Goal: Communication & Community: Answer question/provide support

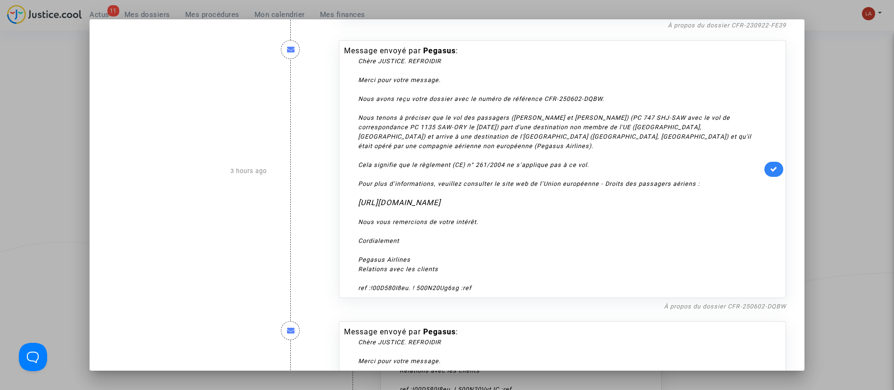
scroll to position [1775, 0]
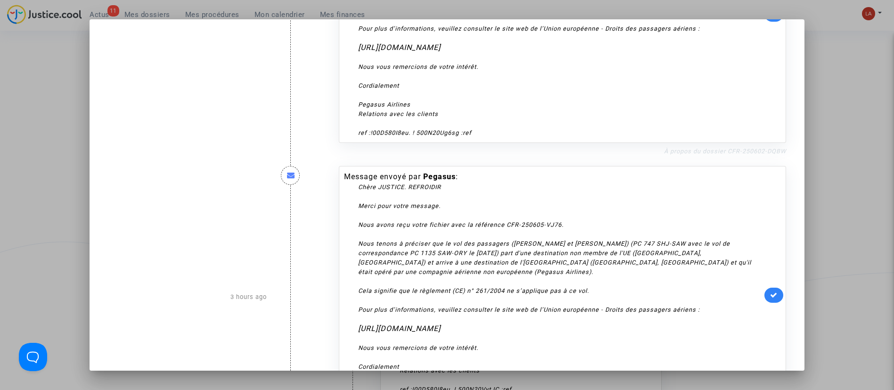
drag, startPoint x: 759, startPoint y: 145, endPoint x: 762, endPoint y: 149, distance: 5.1
click at [759, 147] on div "À propos du dossier CFR-250602-DQBW" at bounding box center [563, 150] width 448 height 11
click at [762, 149] on link "À propos du dossier CFR-250602-DQBW" at bounding box center [725, 151] width 122 height 7
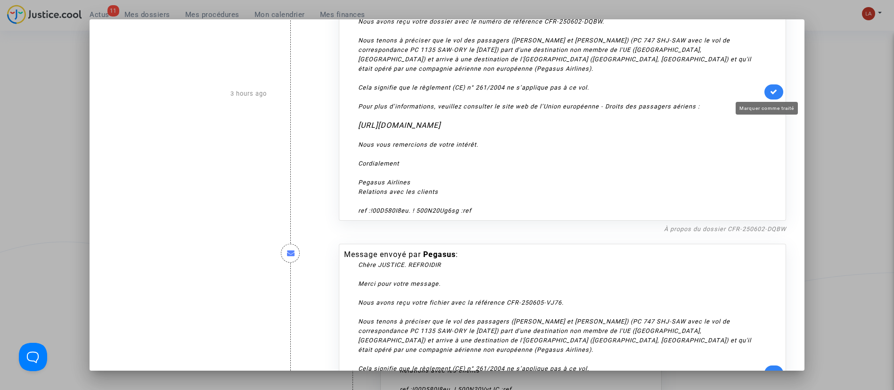
click at [770, 90] on icon at bounding box center [774, 91] width 8 height 7
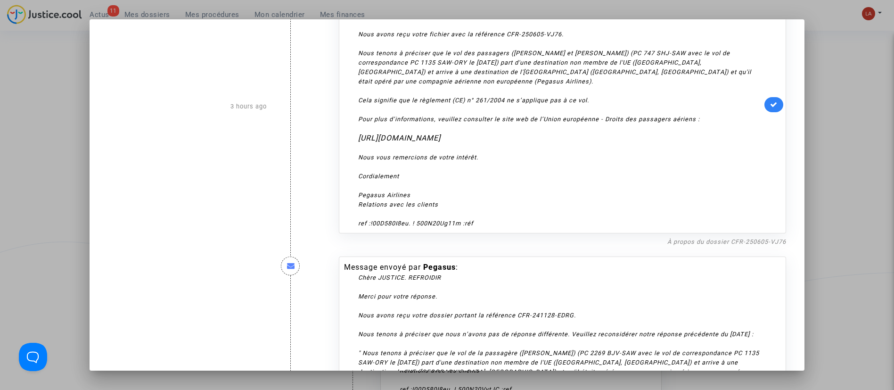
scroll to position [1978, 0]
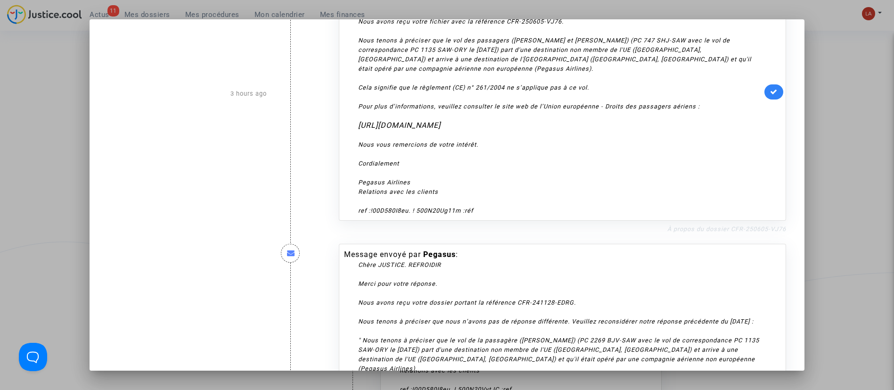
click at [724, 231] on link "À propos du dossier CFR-250605-VJ76" at bounding box center [726, 228] width 119 height 7
click at [770, 91] on icon at bounding box center [774, 91] width 8 height 7
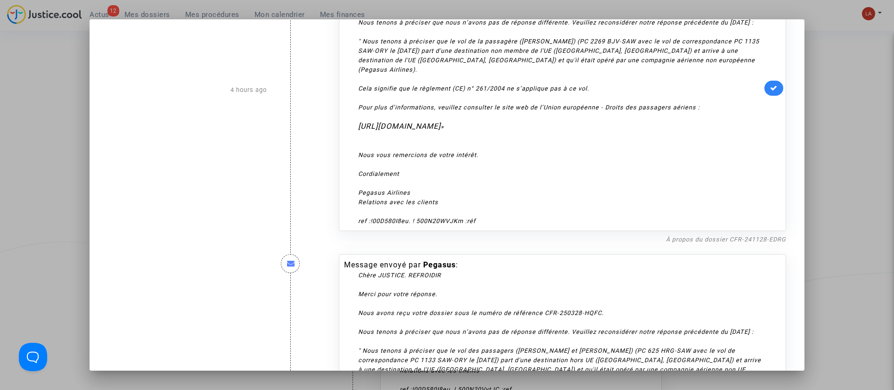
scroll to position [2291, 0]
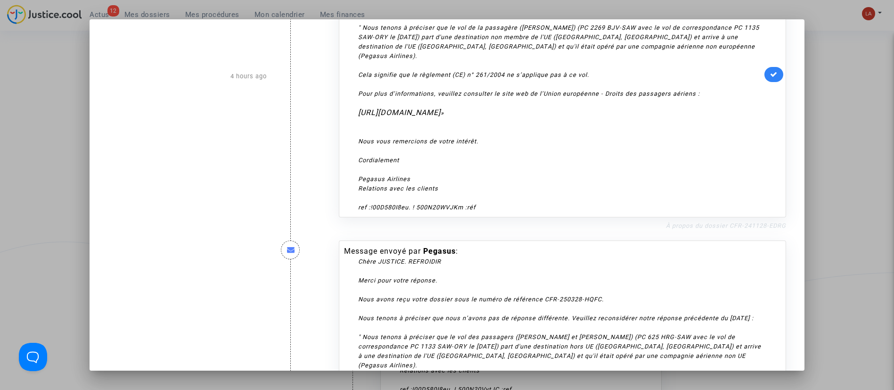
click at [730, 227] on link "À propos du dossier CFR-241128-EDRG" at bounding box center [726, 225] width 120 height 7
click at [765, 70] on link at bounding box center [773, 74] width 19 height 15
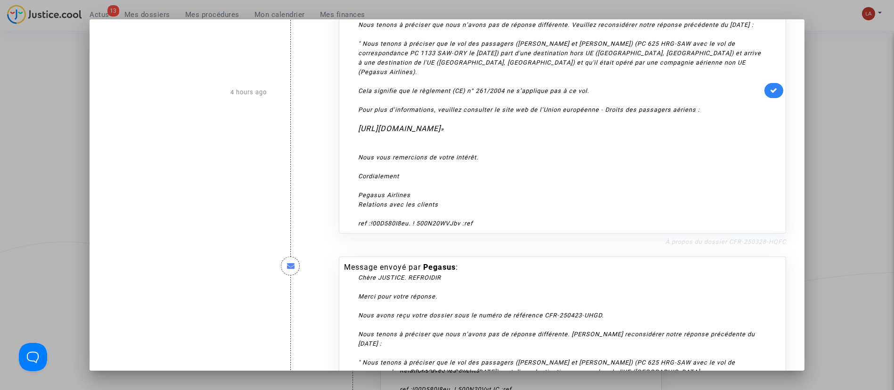
click at [739, 245] on link "À propos du dossier CFR-250328-HQFC" at bounding box center [725, 241] width 121 height 7
click at [764, 93] on link at bounding box center [773, 90] width 19 height 15
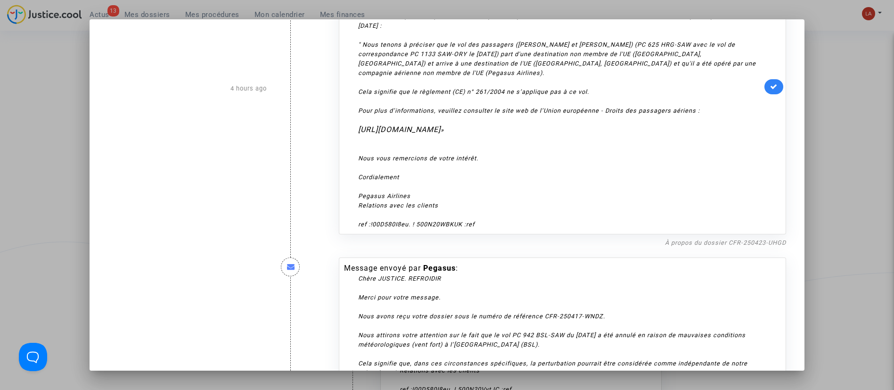
scroll to position [2877, 0]
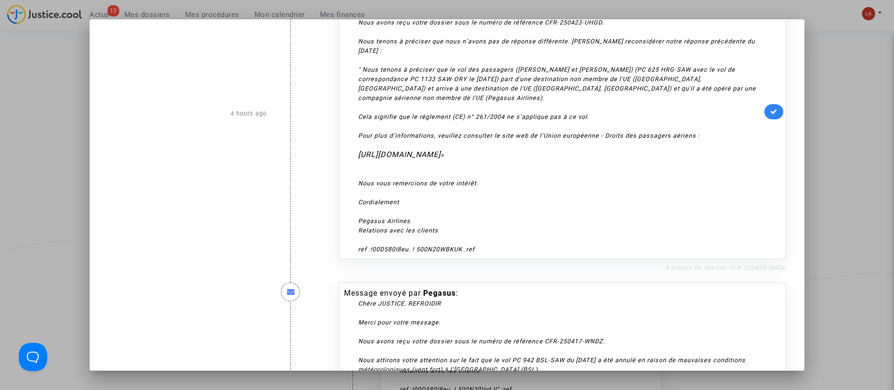
click at [732, 264] on link "À propos du dossier CFR-250423-UHGD" at bounding box center [725, 267] width 121 height 7
click at [764, 108] on link at bounding box center [773, 111] width 19 height 15
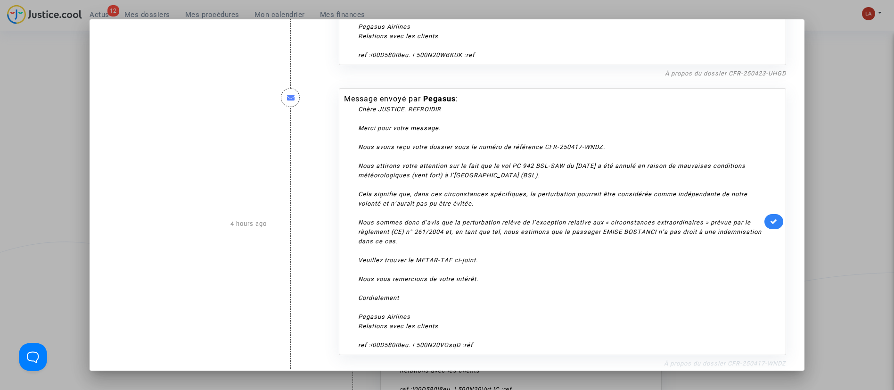
click at [755, 360] on link "À propos du dossier CFR-250417-WNDZ" at bounding box center [725, 363] width 122 height 7
click at [780, 224] on div "Message envoyé par Pegasus : Chère JUSTICE. REFROIDIR Merci pour votre message.…" at bounding box center [563, 224] width 462 height 290
click at [766, 216] on link at bounding box center [773, 221] width 19 height 15
click at [878, 153] on div at bounding box center [447, 195] width 894 height 390
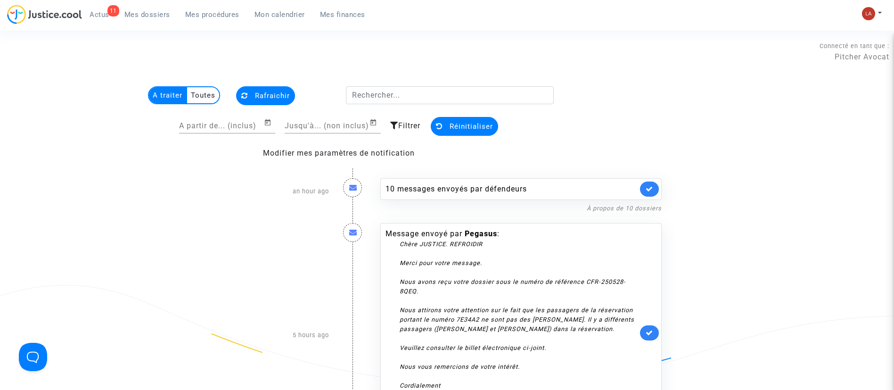
scroll to position [43, 0]
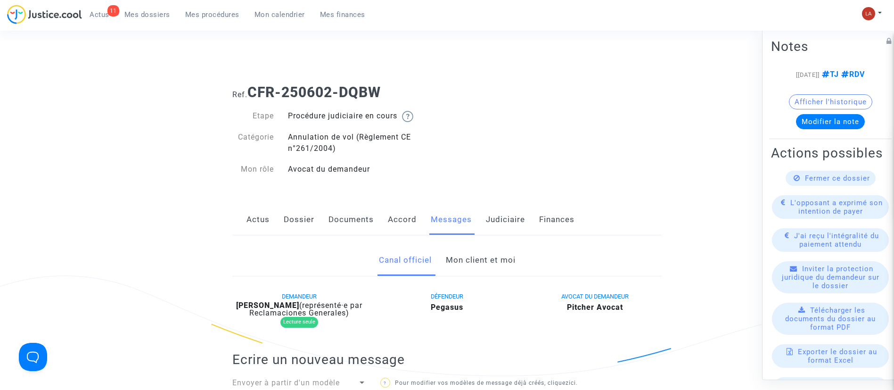
drag, startPoint x: 306, startPoint y: 218, endPoint x: 401, endPoint y: 209, distance: 95.6
click at [306, 218] on link "Dossier" at bounding box center [299, 219] width 31 height 31
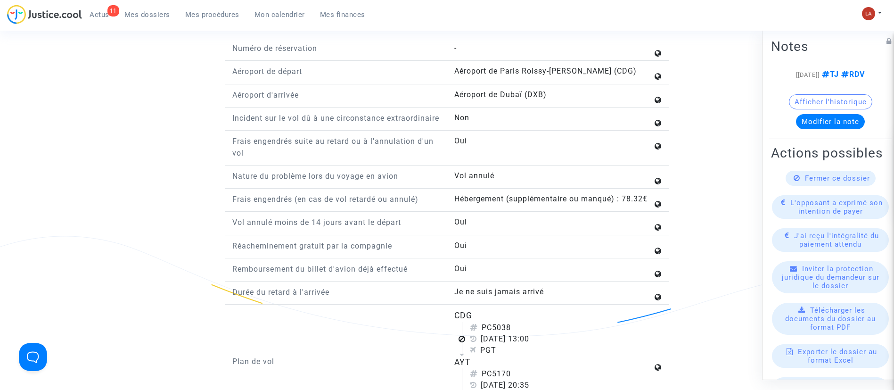
scroll to position [1131, 0]
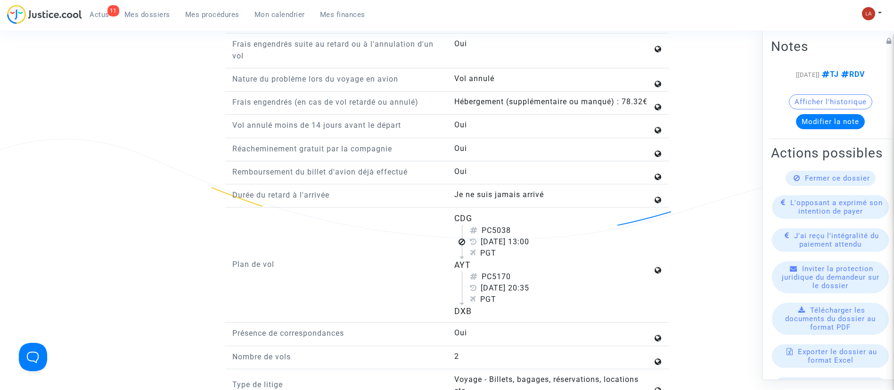
click at [467, 224] on div "CDG" at bounding box center [553, 218] width 198 height 12
copy div "CDG"
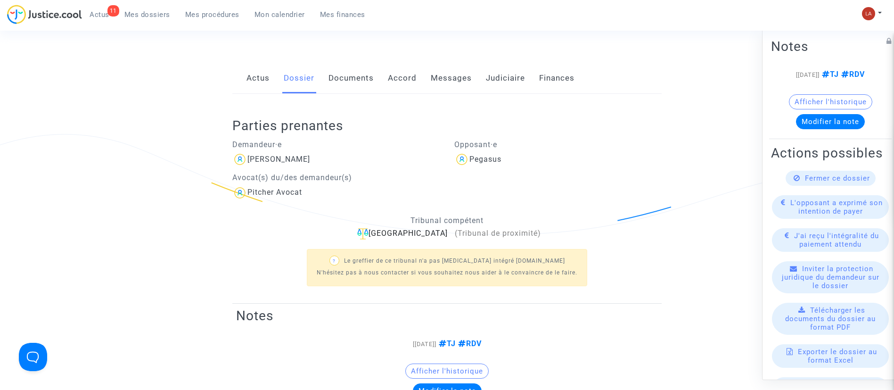
scroll to position [71, 0]
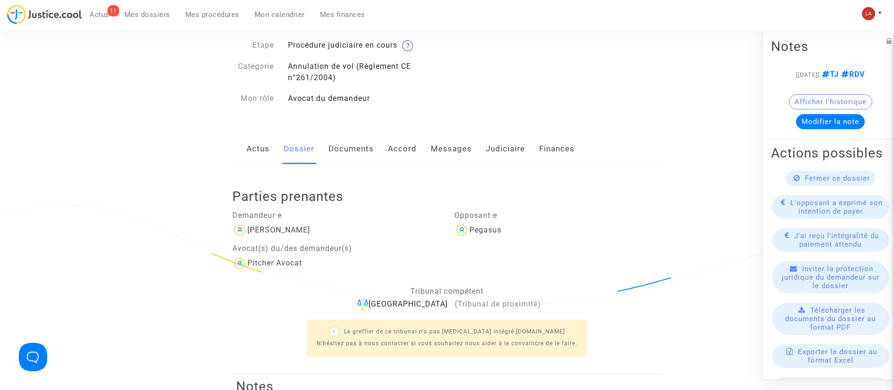
click at [463, 154] on link "Messages" at bounding box center [451, 148] width 41 height 31
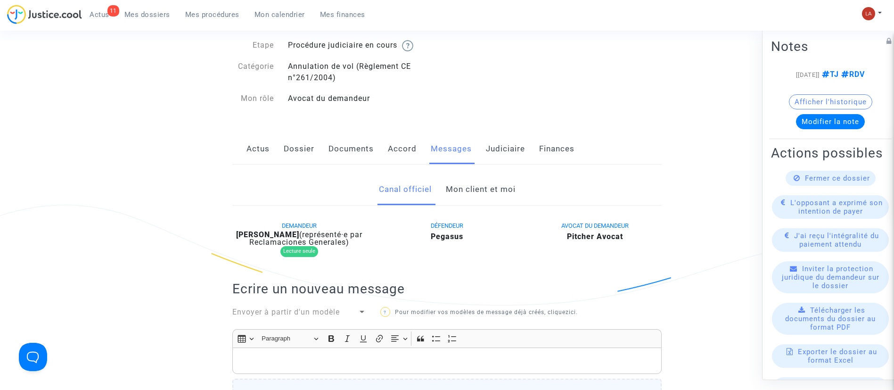
click at [283, 310] on span "Envoyer à partir d'un modèle" at bounding box center [285, 311] width 107 height 9
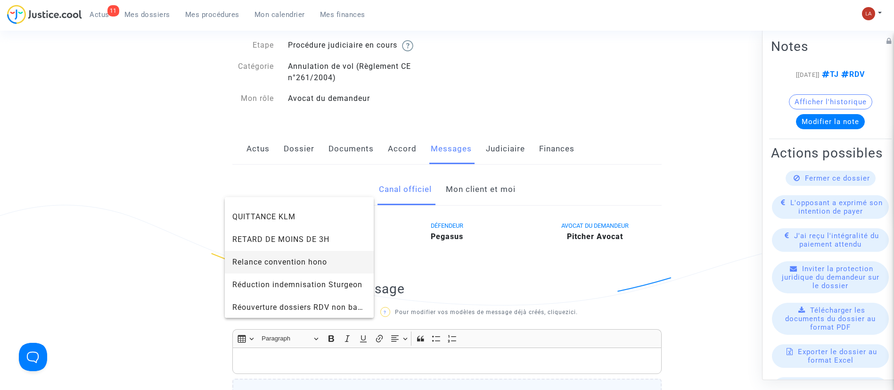
scroll to position [1033, 0]
click at [285, 245] on span "Signature "CABINET PITCHER AVOCAT"" at bounding box center [299, 238] width 134 height 23
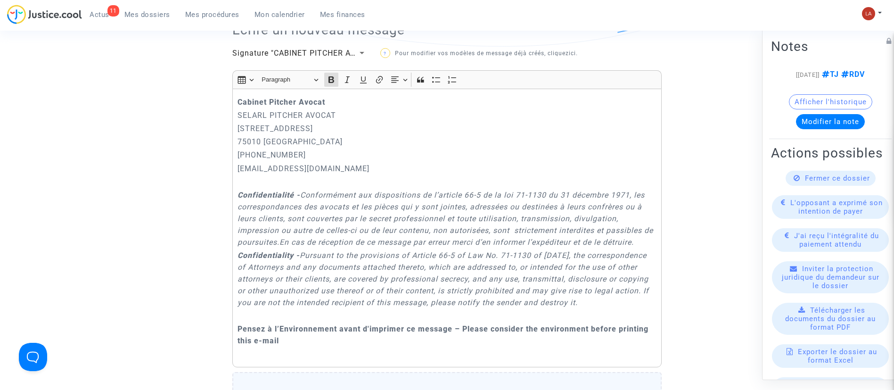
scroll to position [353, 0]
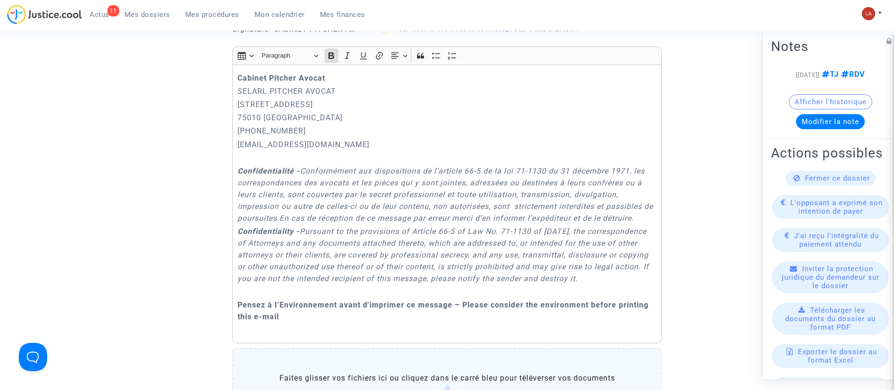
click at [234, 76] on div "Cabinet Pitcher Avocat SELARL PITCHER AVOCAT 201 rue du Faubourg Saint-Denis 75…" at bounding box center [446, 204] width 429 height 279
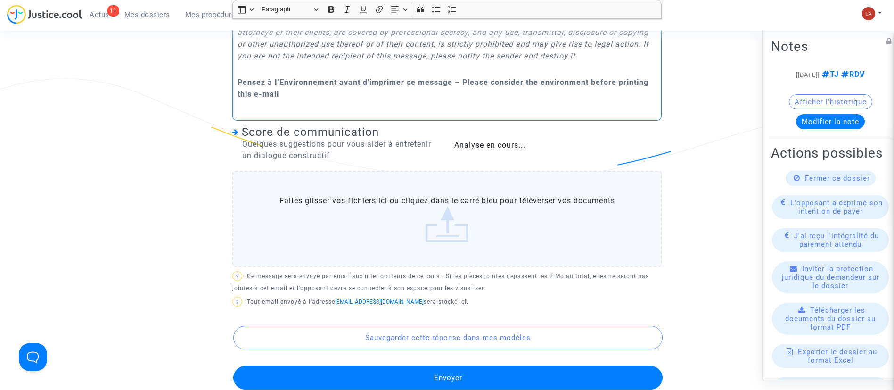
scroll to position [722, 0]
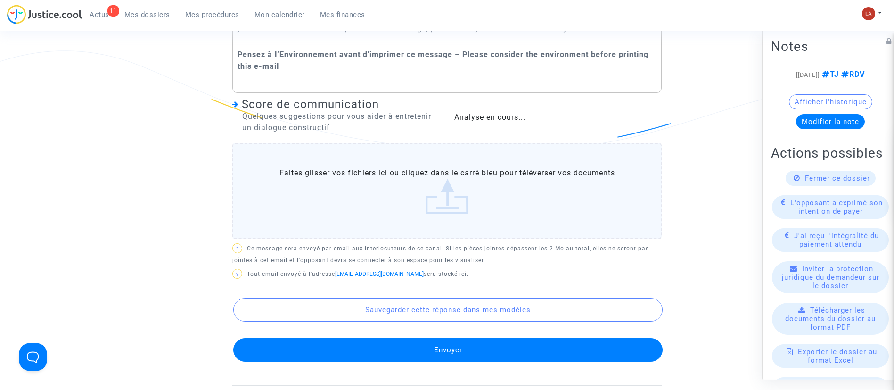
click at [499, 354] on button "Envoyer" at bounding box center [447, 350] width 429 height 24
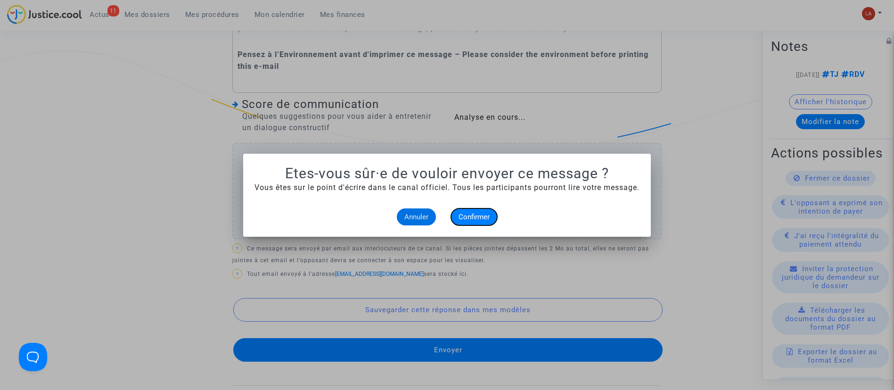
click at [478, 223] on button "Confirmer" at bounding box center [474, 216] width 46 height 17
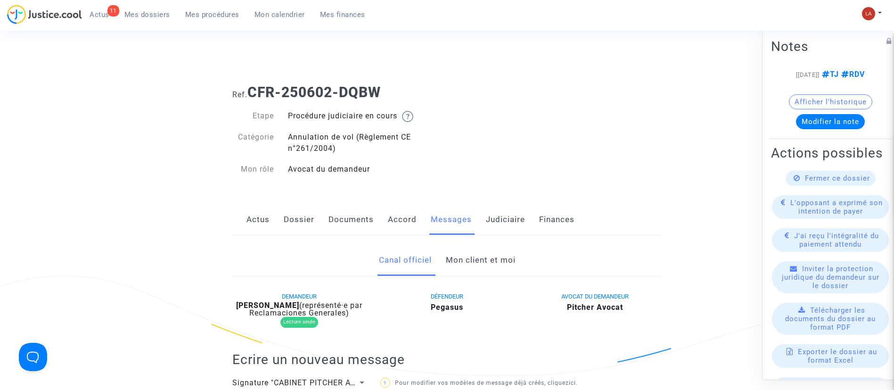
scroll to position [722, 0]
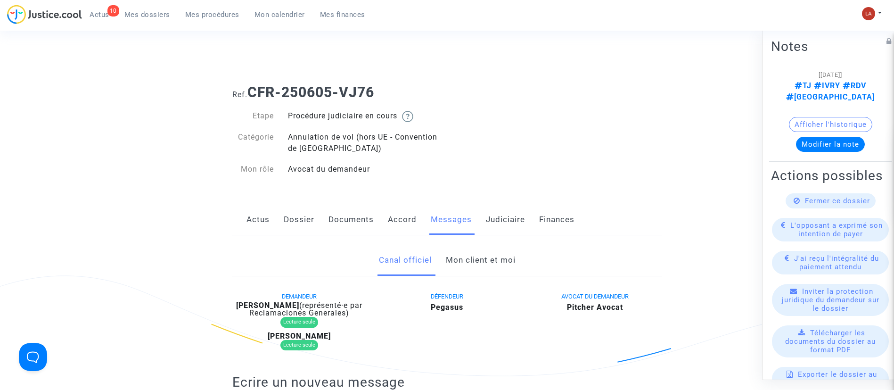
scroll to position [257, 0]
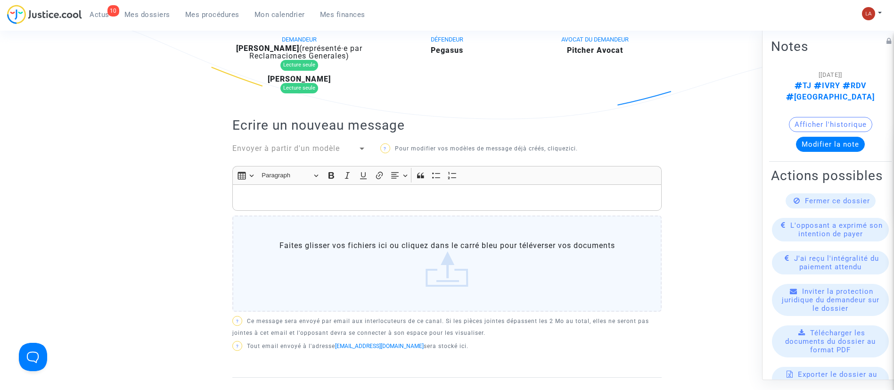
click at [253, 145] on span "Envoyer à partir d'un modèle" at bounding box center [285, 148] width 107 height 9
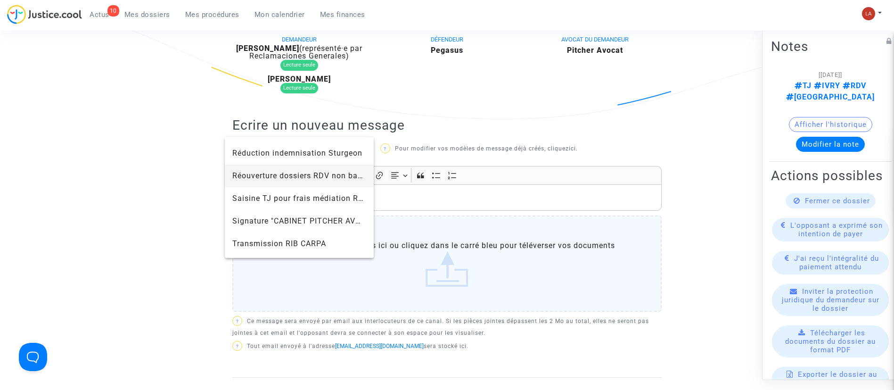
scroll to position [995, 0]
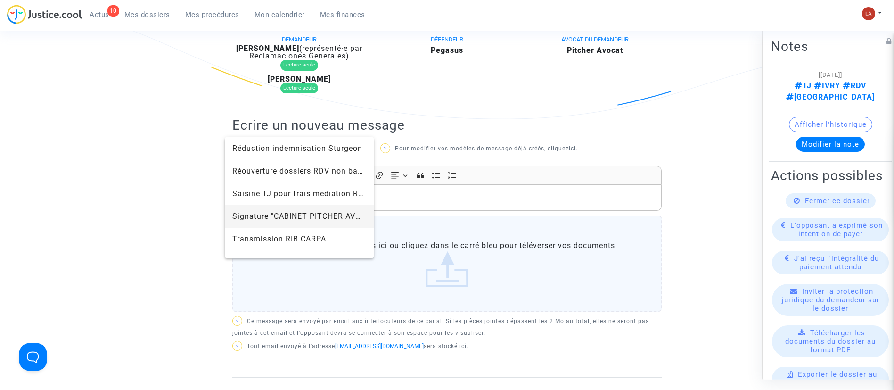
click at [249, 211] on span "Signature "CABINET PITCHER AVOCAT"" at bounding box center [299, 216] width 134 height 23
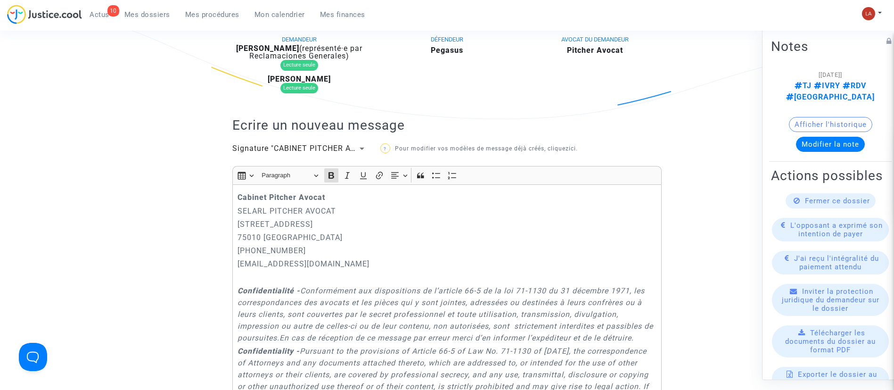
click at [236, 197] on div "Cabinet Pitcher Avocat SELARL PITCHER AVOCAT 201 rue du Faubourg Saint-Denis 75…" at bounding box center [446, 323] width 429 height 279
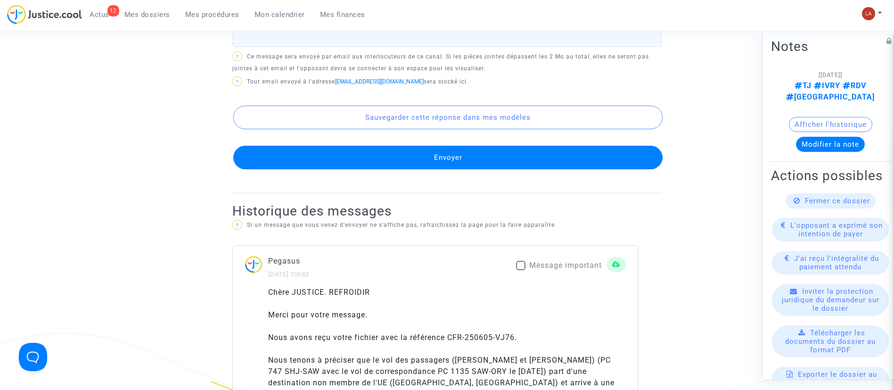
scroll to position [940, 0]
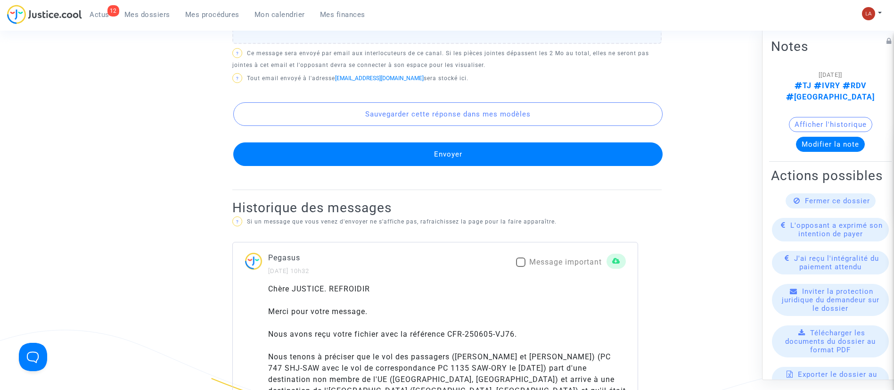
click at [281, 164] on button "Envoyer" at bounding box center [447, 154] width 429 height 24
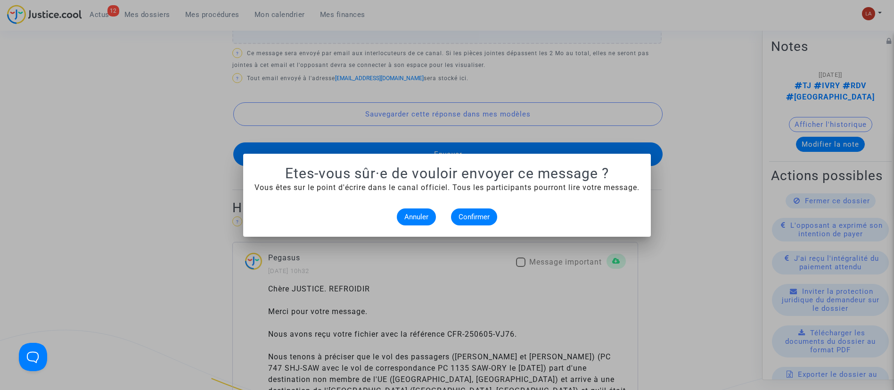
scroll to position [0, 0]
click at [455, 221] on button "Confirmer" at bounding box center [474, 216] width 46 height 17
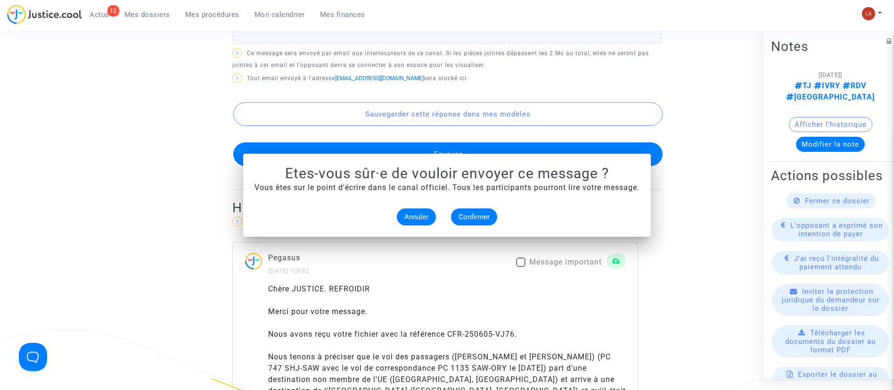
scroll to position [940, 0]
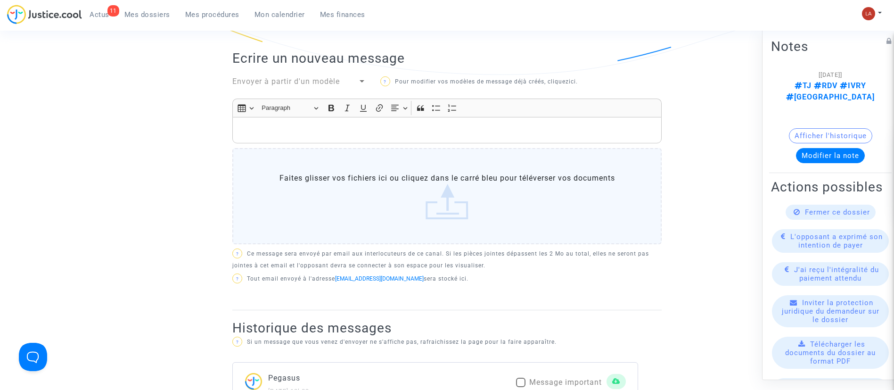
scroll to position [300, 0]
click at [280, 80] on span "Envoyer à partir d'un modèle" at bounding box center [285, 82] width 107 height 9
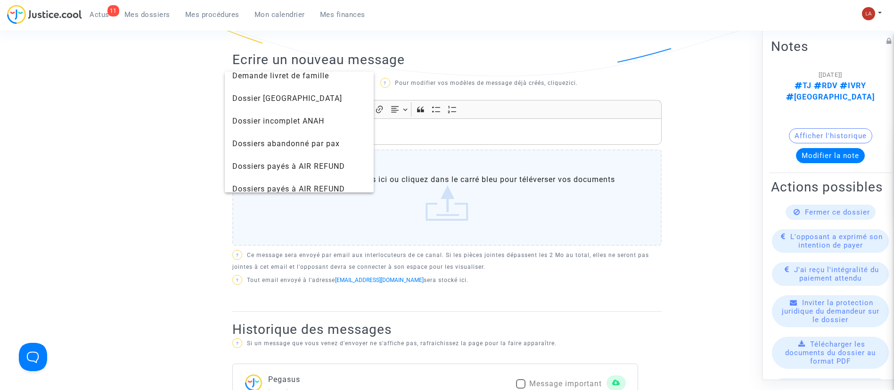
scroll to position [452, 0]
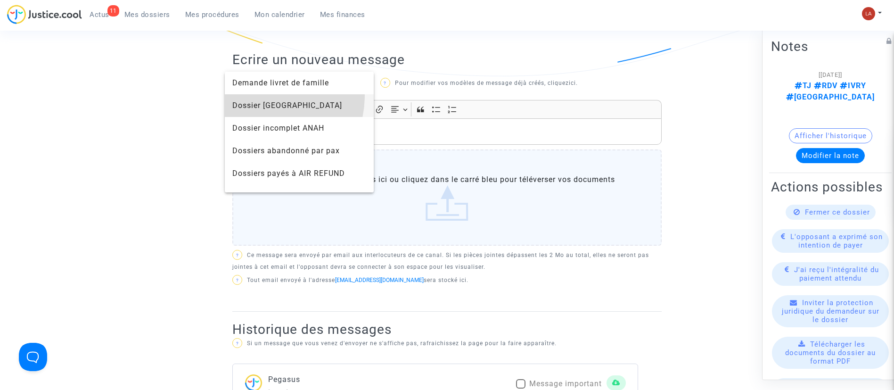
click at [256, 95] on span "Dossier [GEOGRAPHIC_DATA]" at bounding box center [299, 105] width 134 height 23
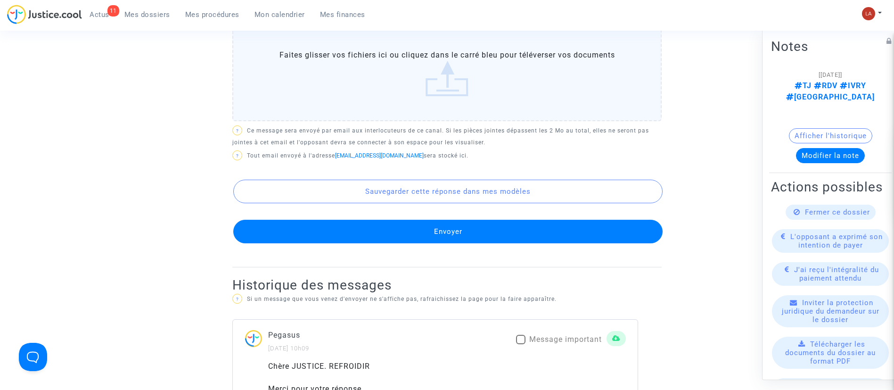
scroll to position [821, 0]
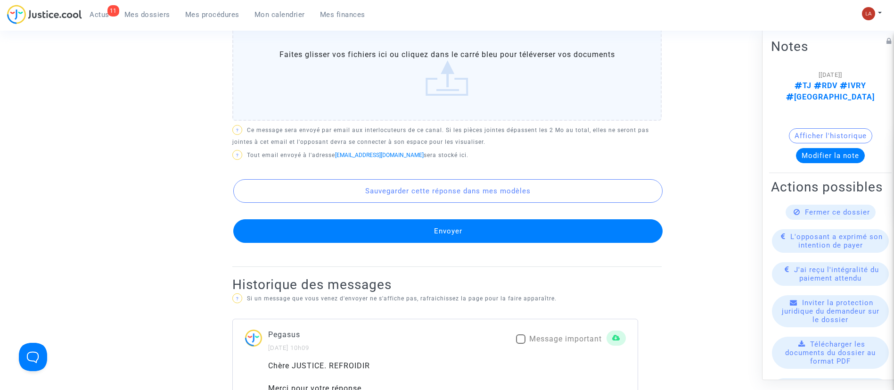
click at [443, 242] on button "Envoyer" at bounding box center [447, 231] width 429 height 24
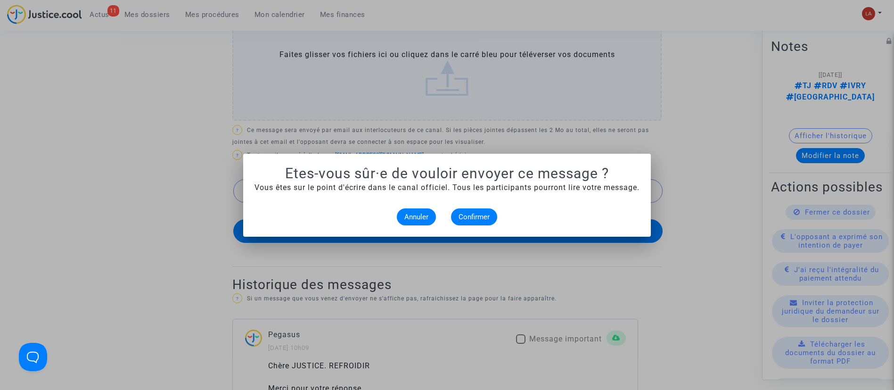
scroll to position [0, 0]
click at [484, 210] on button "Confirmer" at bounding box center [474, 216] width 46 height 17
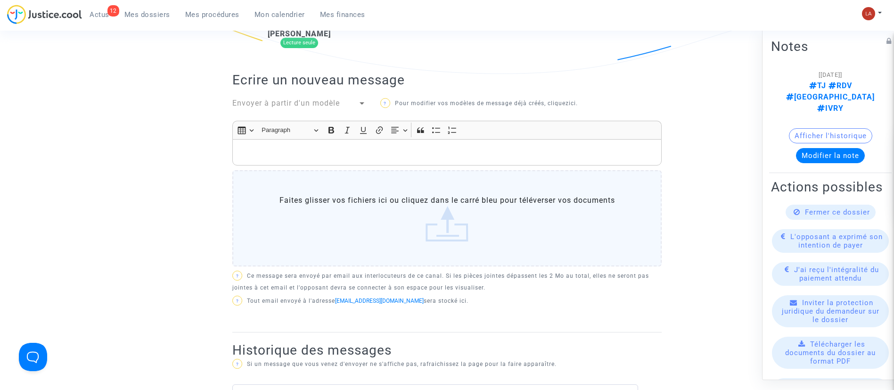
scroll to position [301, 0]
click at [285, 103] on span "Envoyer à partir d'un modèle" at bounding box center [285, 104] width 107 height 9
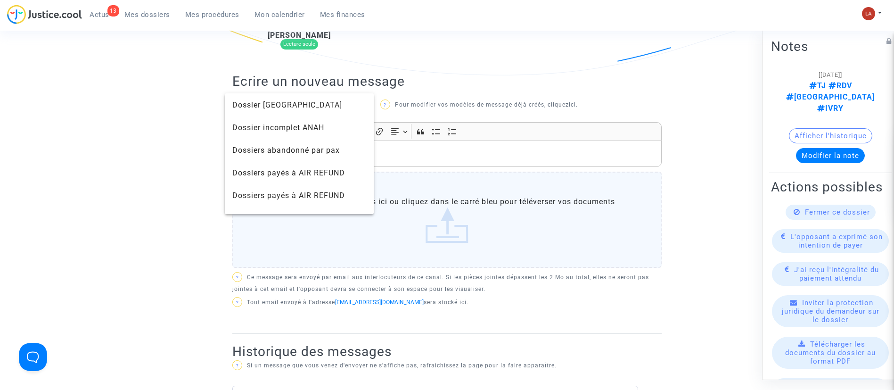
scroll to position [466, 0]
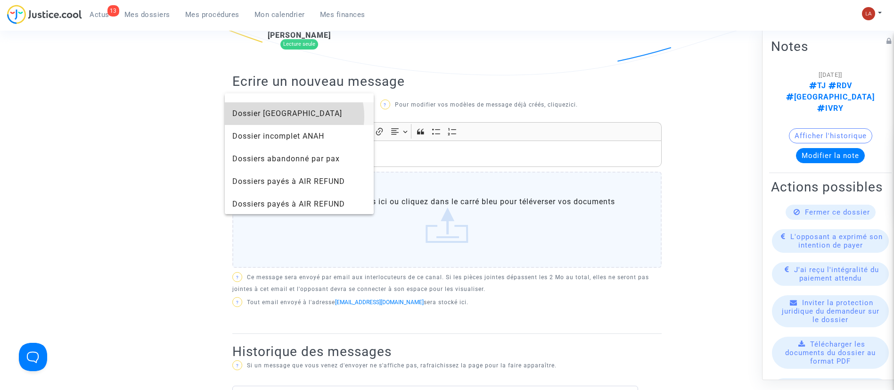
click at [294, 116] on span "Dossier [GEOGRAPHIC_DATA]" at bounding box center [287, 113] width 110 height 9
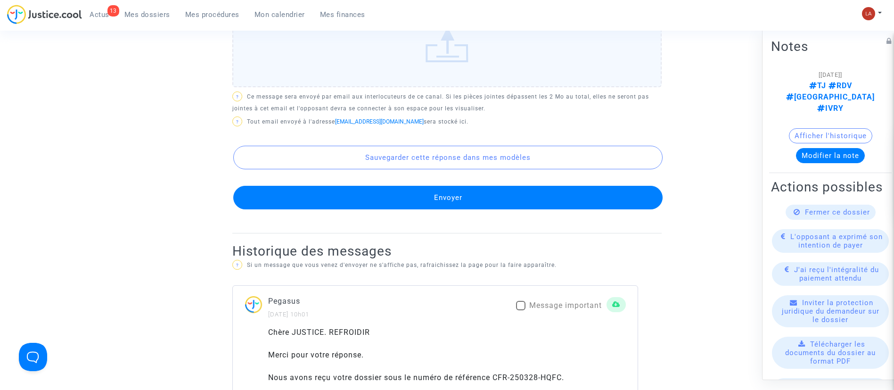
scroll to position [890, 0]
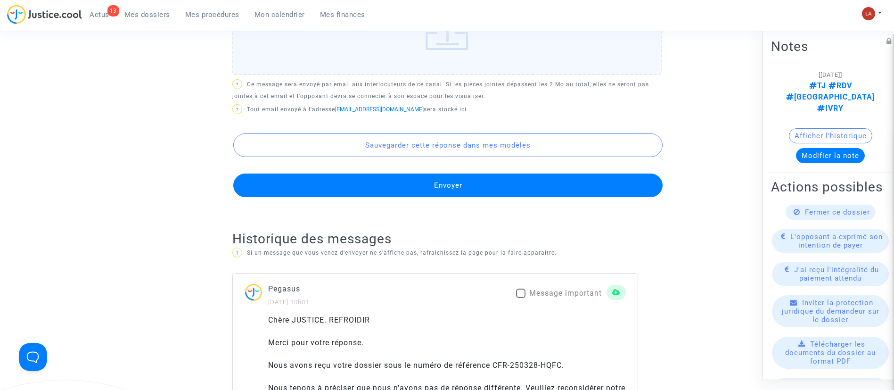
click at [513, 193] on button "Envoyer" at bounding box center [447, 185] width 429 height 24
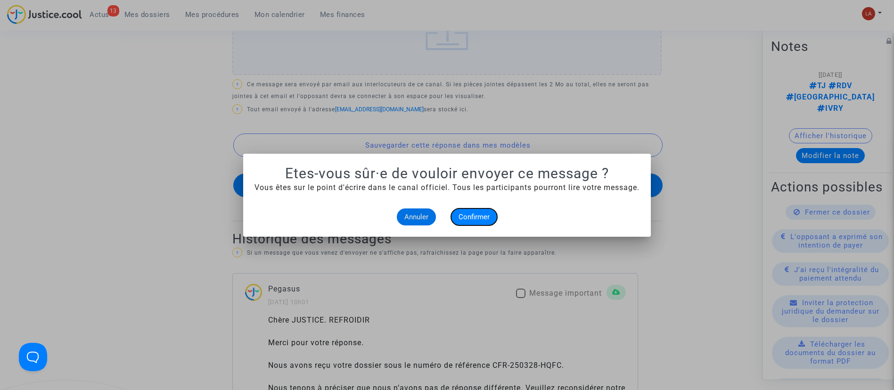
click at [477, 215] on span "Confirmer" at bounding box center [474, 217] width 31 height 8
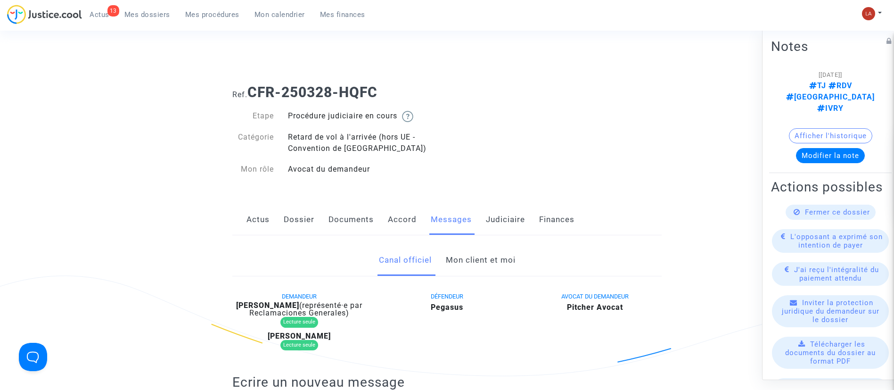
scroll to position [890, 0]
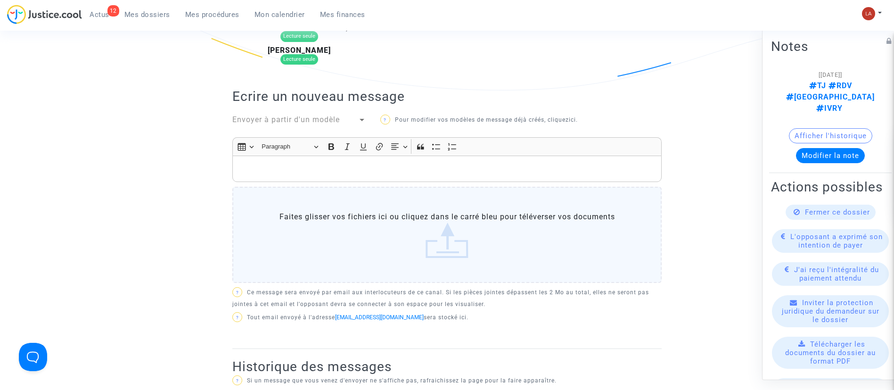
scroll to position [285, 0]
click at [287, 117] on span "Envoyer à partir d'un modèle" at bounding box center [285, 119] width 107 height 9
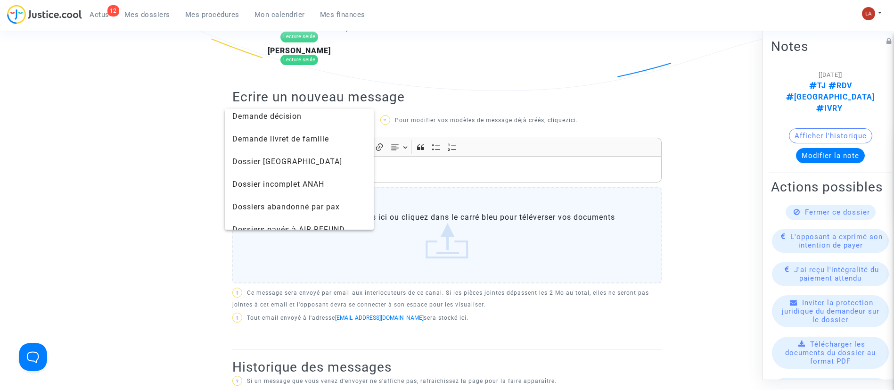
scroll to position [435, 0]
click at [276, 166] on span "Dossier MONTREAL" at bounding box center [299, 159] width 134 height 23
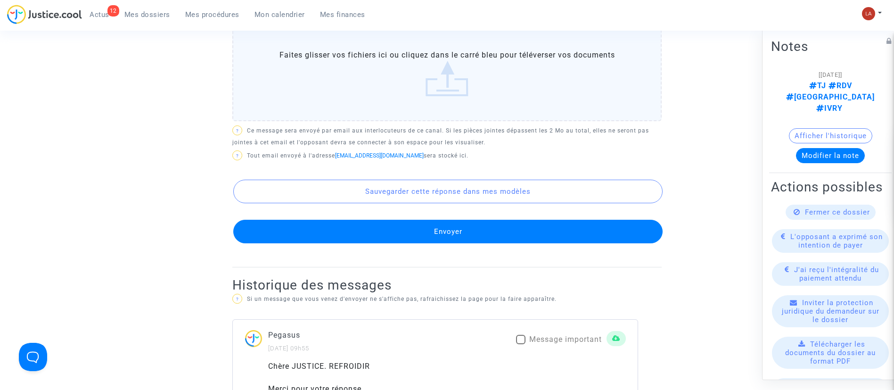
scroll to position [858, 0]
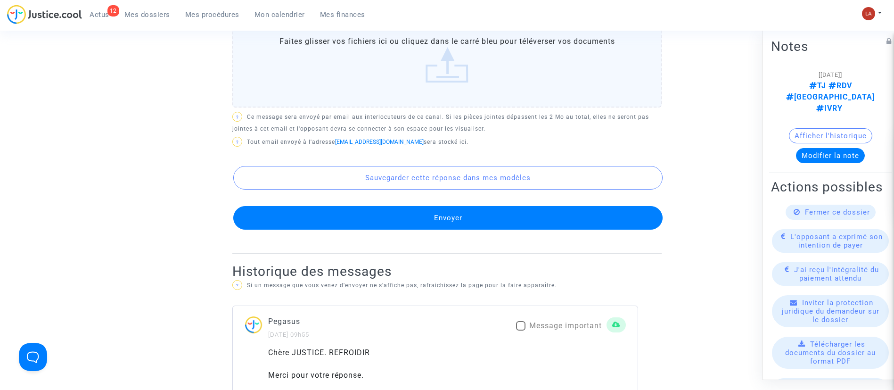
click at [337, 226] on button "Envoyer" at bounding box center [447, 218] width 429 height 24
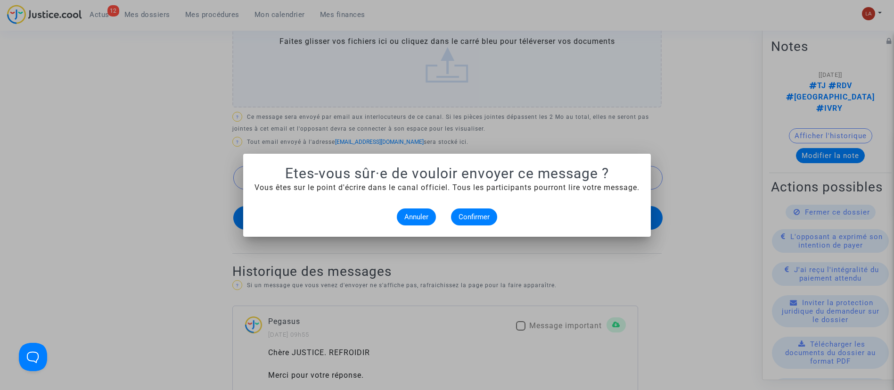
scroll to position [0, 0]
click at [483, 217] on span "Confirmer" at bounding box center [474, 217] width 31 height 8
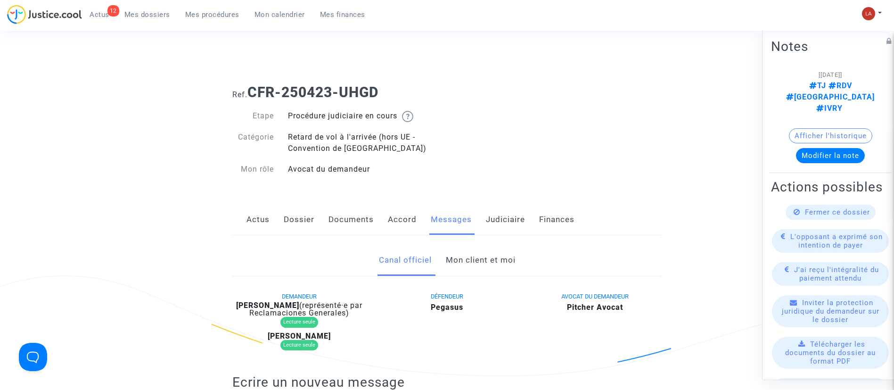
scroll to position [858, 0]
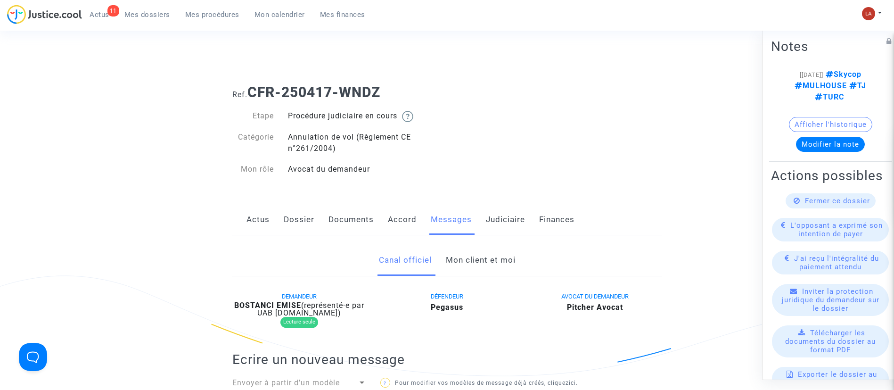
click at [312, 231] on link "Dossier" at bounding box center [299, 219] width 31 height 31
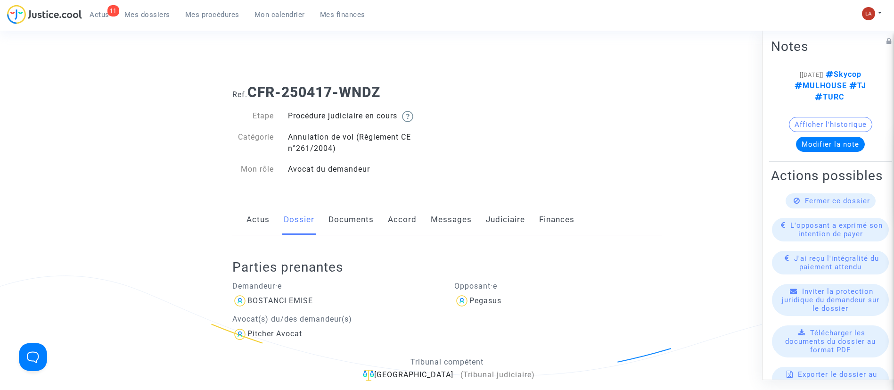
click at [347, 215] on link "Documents" at bounding box center [350, 219] width 45 height 31
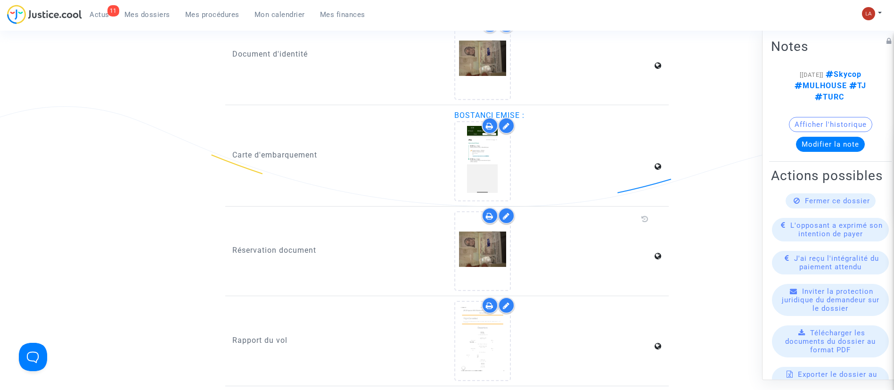
scroll to position [1171, 0]
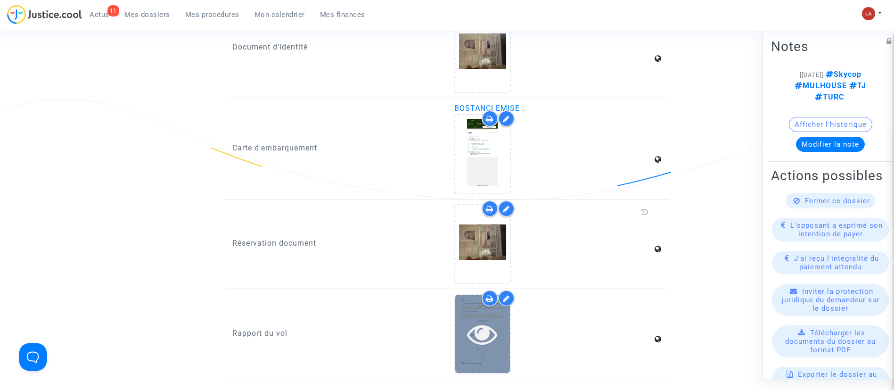
click at [478, 324] on icon at bounding box center [482, 334] width 31 height 30
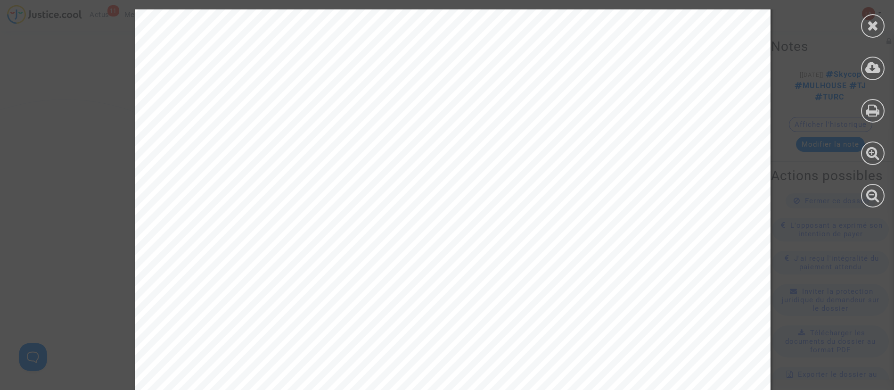
scroll to position [235, 0]
click at [875, 28] on icon at bounding box center [873, 25] width 12 height 14
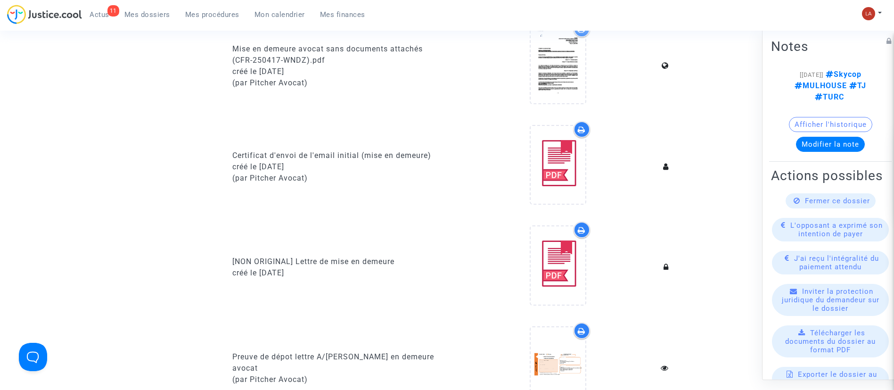
scroll to position [0, 0]
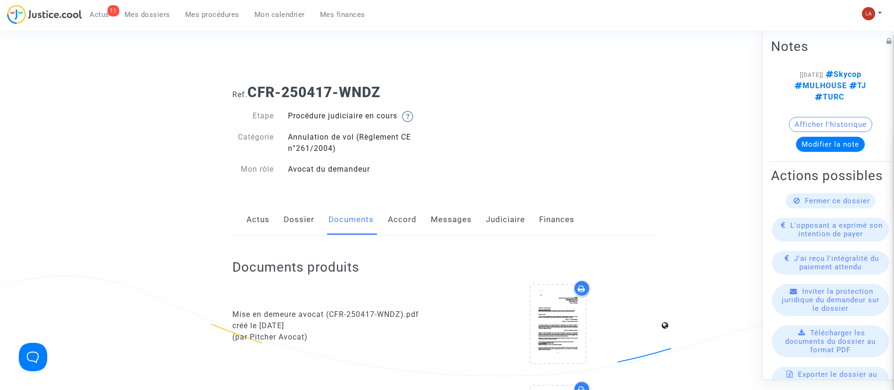
click at [448, 219] on link "Messages" at bounding box center [451, 219] width 41 height 31
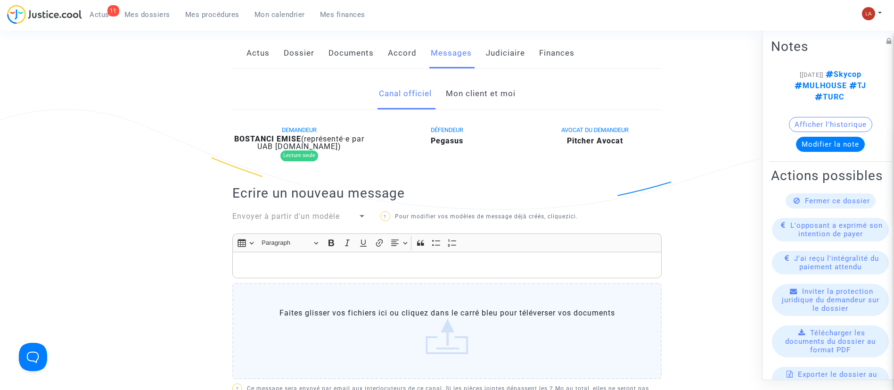
scroll to position [165, 0]
click at [301, 223] on div "Envoyer à partir d'un modèle" at bounding box center [299, 218] width 148 height 13
click at [292, 221] on span "Envoyer à partir d'un modèle" at bounding box center [285, 217] width 107 height 9
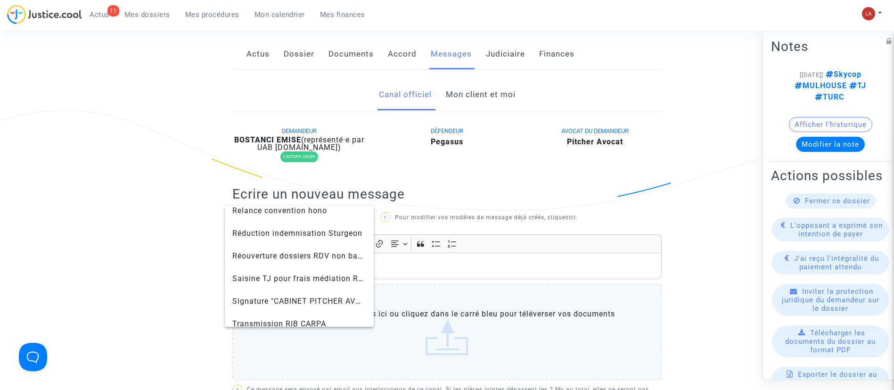
scroll to position [980, 0]
click at [251, 296] on span "Signature "CABINET PITCHER AVOCAT"" at bounding box center [305, 300] width 147 height 9
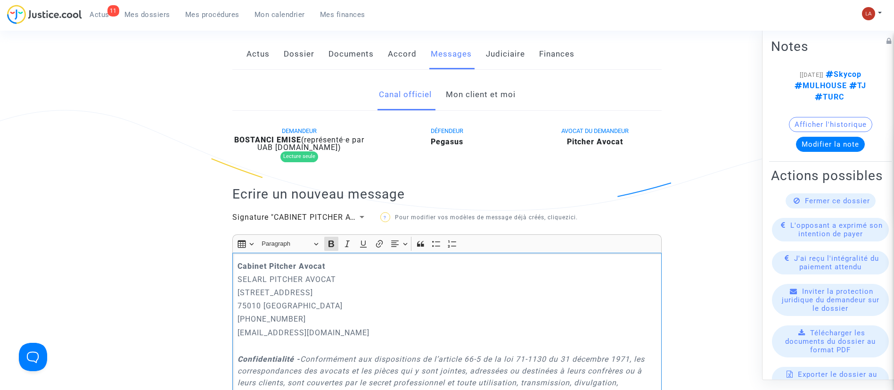
click at [239, 263] on strong "Cabinet Pitcher Avocat" at bounding box center [282, 266] width 88 height 9
click at [293, 215] on span "Signature "CABINET PITCHER AVOCAT"" at bounding box center [305, 217] width 147 height 9
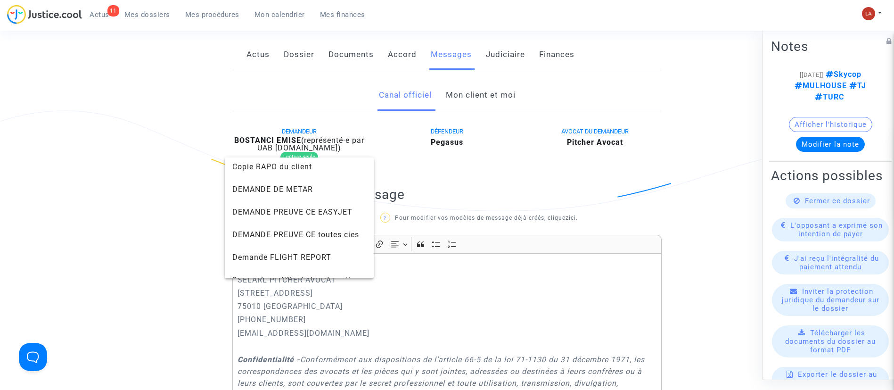
scroll to position [250, 0]
click at [262, 179] on span "DEMANDE DE METAR" at bounding box center [299, 190] width 134 height 23
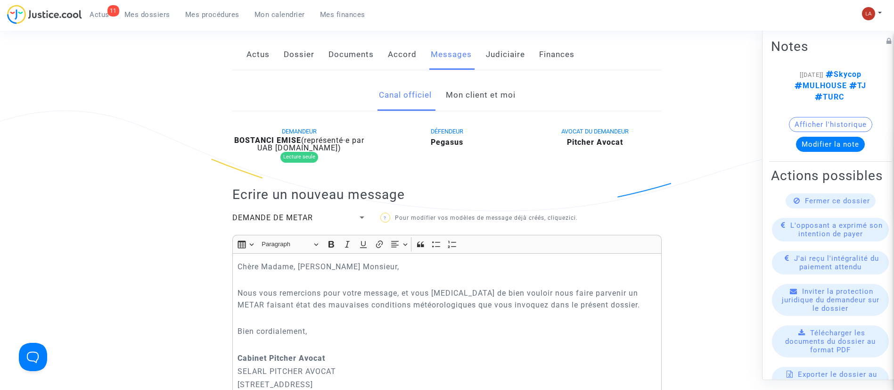
click at [609, 303] on p "Nous vous remercions pour votre message, et vous prions de bien vouloir nous fa…" at bounding box center [447, 299] width 419 height 24
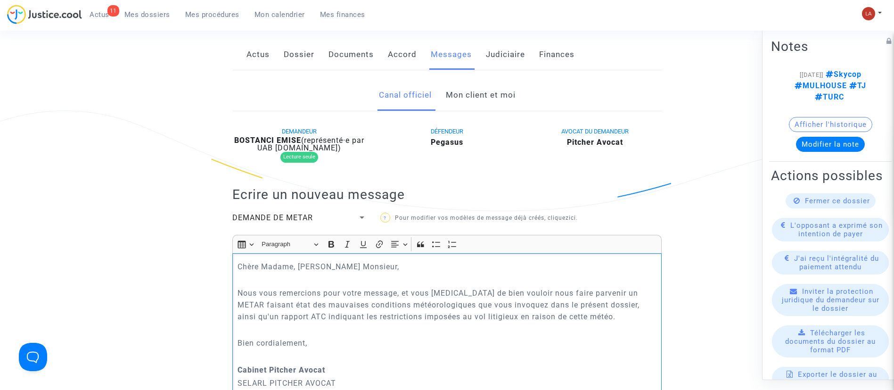
click at [379, 317] on p "Nous vous remercions pour votre message, et vous prions de bien vouloir nous fa…" at bounding box center [447, 304] width 419 height 35
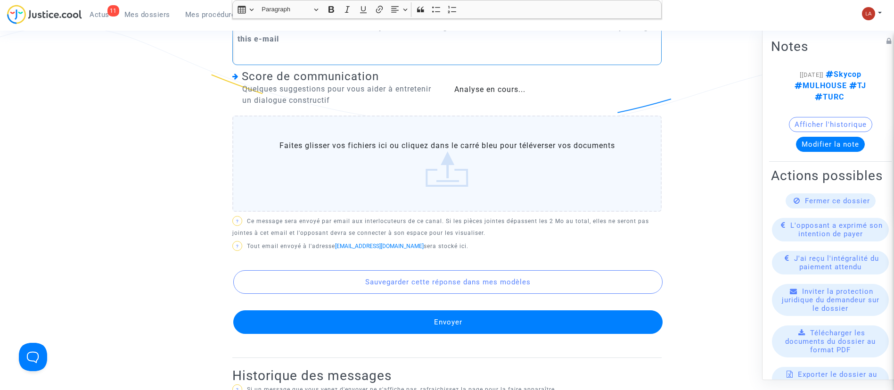
scroll to position [750, 0]
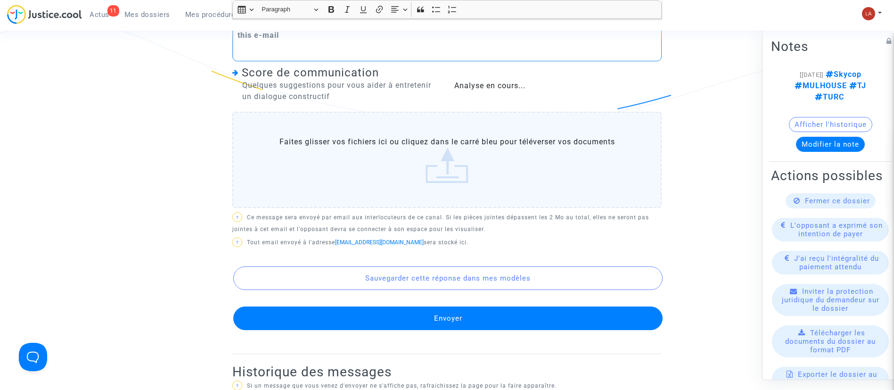
click at [374, 320] on button "Envoyer" at bounding box center [447, 318] width 429 height 24
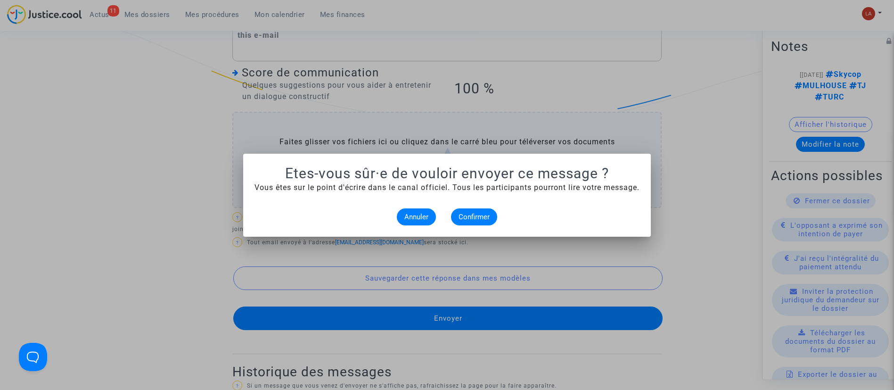
scroll to position [0, 0]
click at [484, 213] on span "Confirmer" at bounding box center [474, 217] width 31 height 8
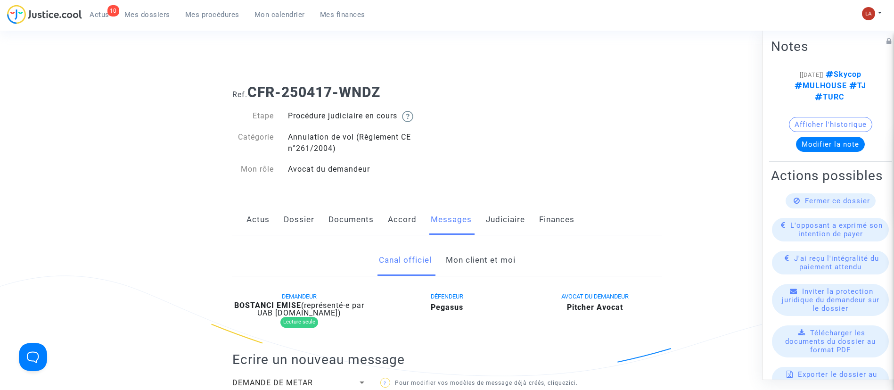
click at [352, 226] on link "Documents" at bounding box center [350, 219] width 45 height 31
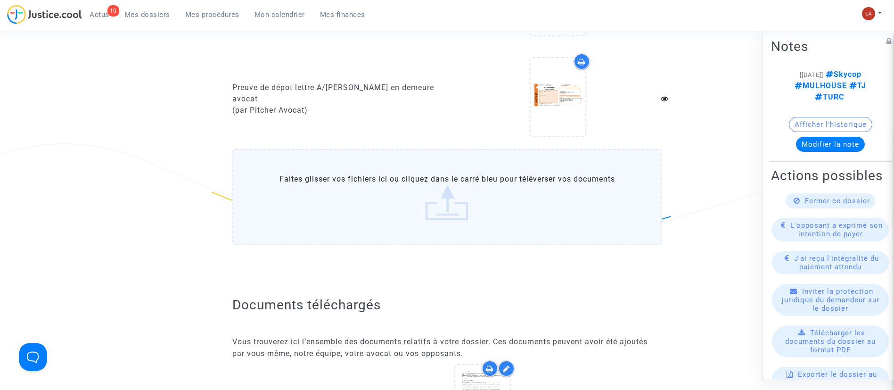
scroll to position [629, 0]
click at [337, 212] on label "Faites glisser vos fichiers ici ou cliquez dans le carré bleu pour téléverser v…" at bounding box center [446, 197] width 429 height 96
click at [0, 0] on input "Faites glisser vos fichiers ici ou cliquez dans le carré bleu pour téléverser v…" at bounding box center [0, 0] width 0 height 0
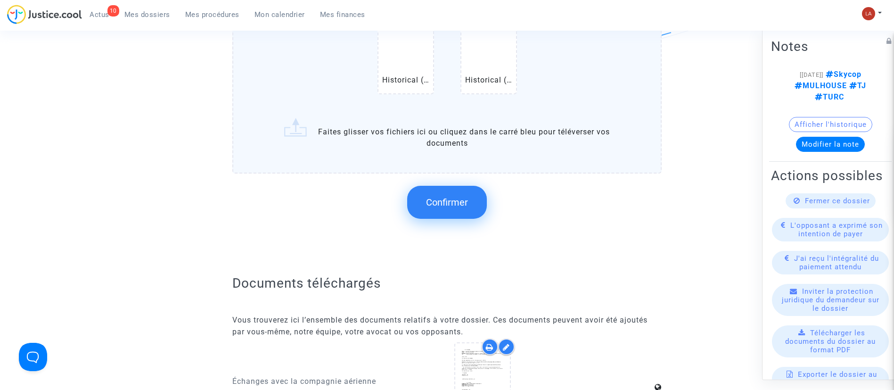
scroll to position [831, 0]
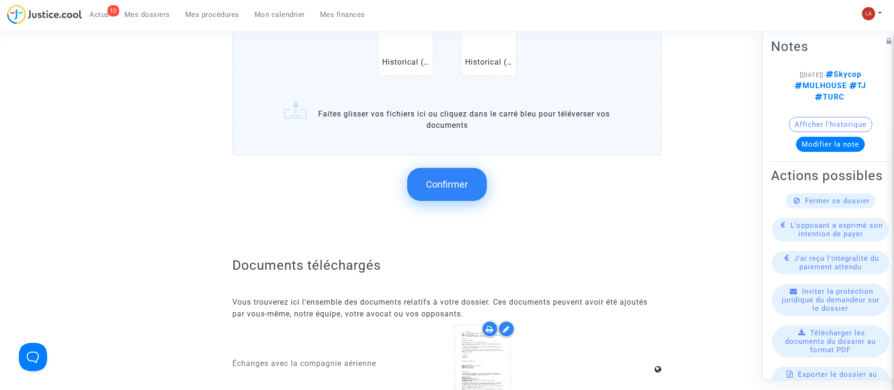
click at [462, 186] on span "Confirmer" at bounding box center [447, 184] width 42 height 11
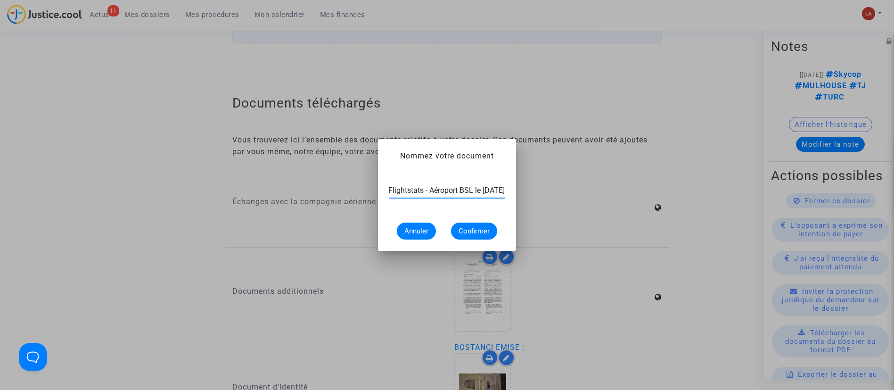
type input "Extrait Flightstats - Aéroport BSL le 9 janvier 2025"
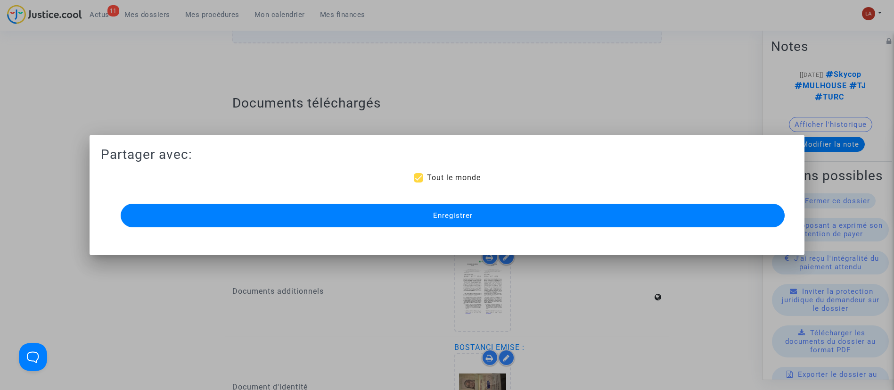
click at [460, 210] on button "Enregistrer" at bounding box center [453, 216] width 665 height 24
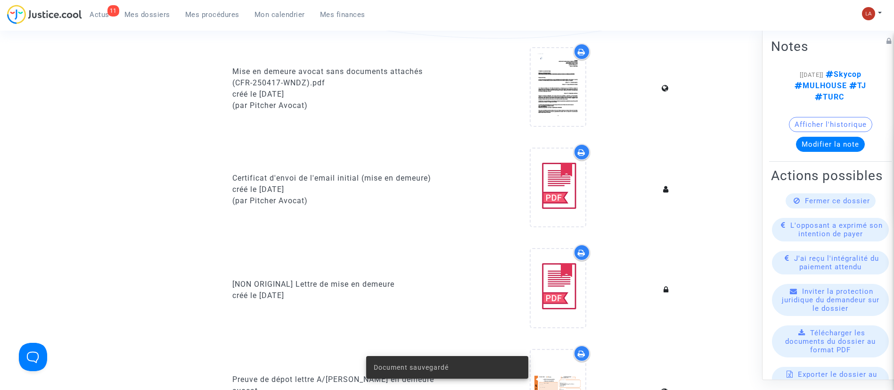
scroll to position [329, 0]
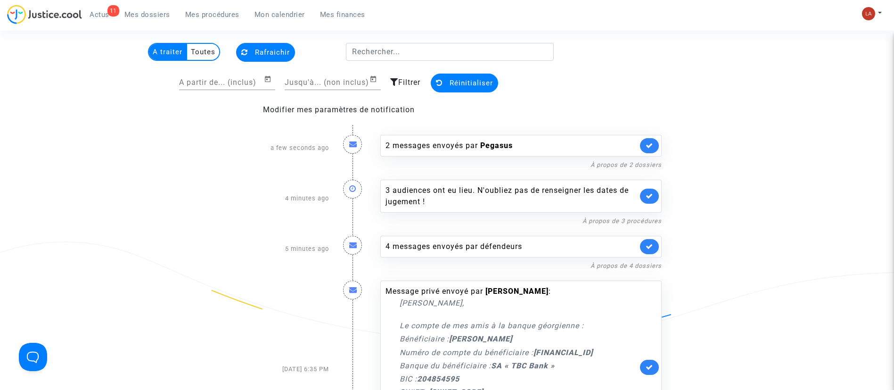
drag, startPoint x: 724, startPoint y: 114, endPoint x: 716, endPoint y: 141, distance: 28.4
click at [725, 115] on newsfeed "A traiter Toutes Rafraichir A partir de... (inclus) Jusqu'à... (non inclus) Fil…" at bounding box center [447, 334] width 679 height 582
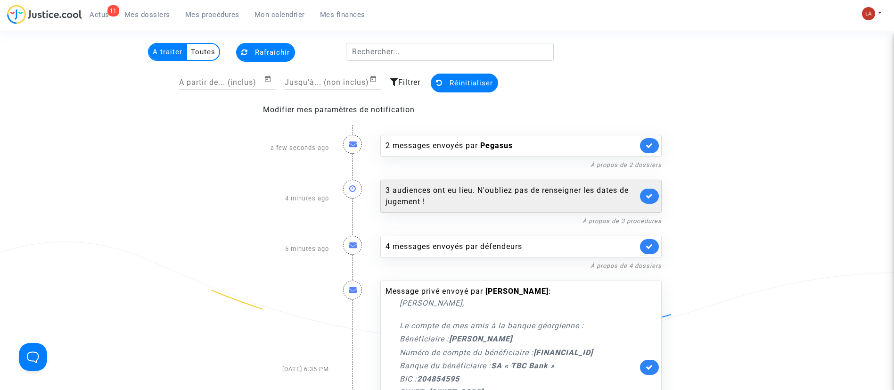
click at [655, 195] on link at bounding box center [649, 196] width 19 height 15
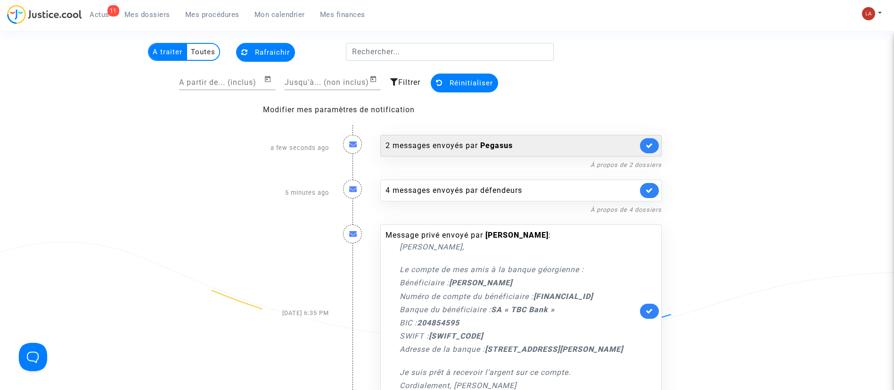
click at [591, 139] on div "2 messages envoyés par [PERSON_NAME]" at bounding box center [520, 146] width 281 height 22
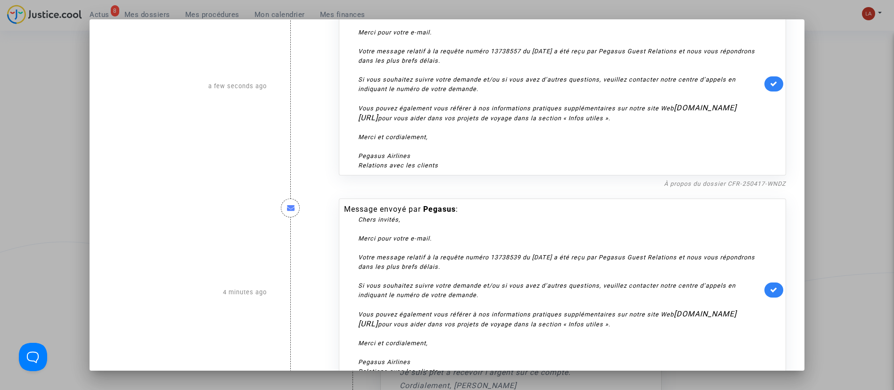
scroll to position [83, 0]
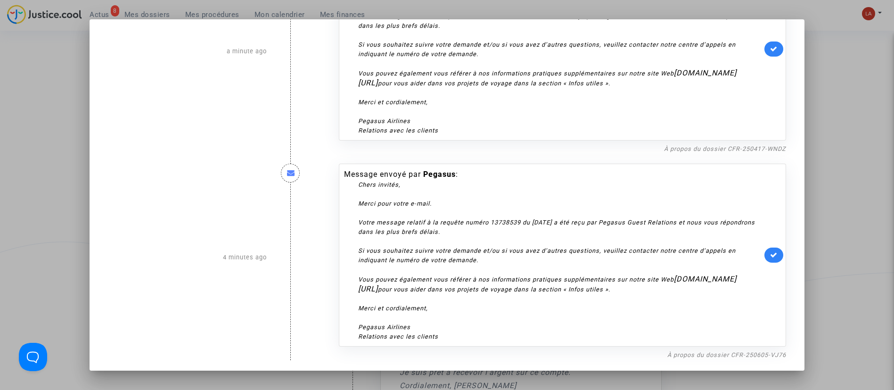
click at [888, 123] on div at bounding box center [447, 195] width 894 height 390
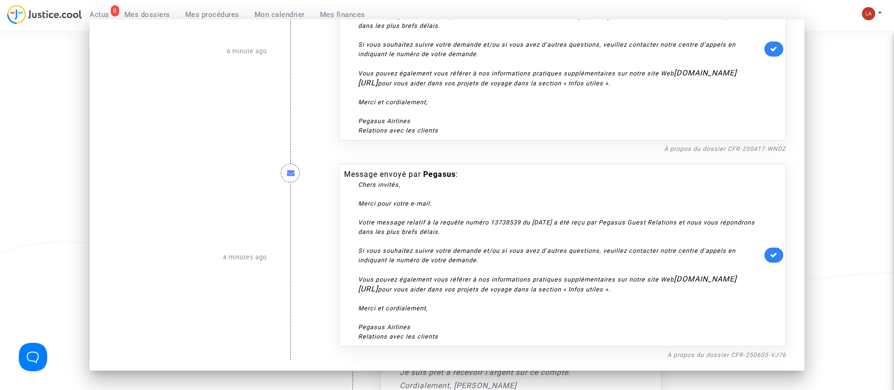
scroll to position [43, 0]
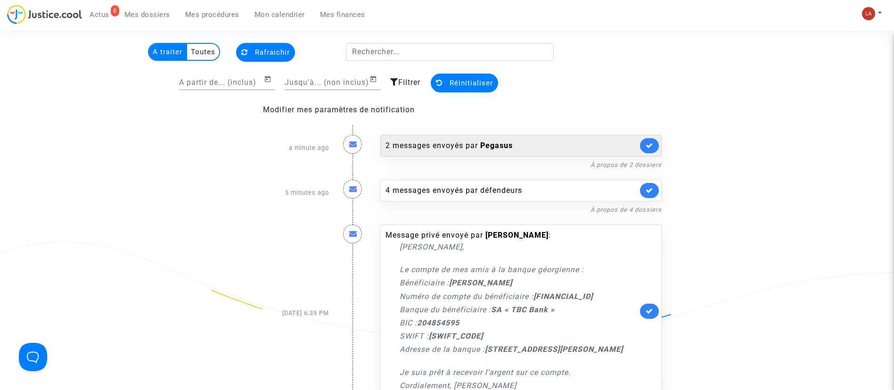
click at [659, 149] on div "2 messages envoyés par [PERSON_NAME]" at bounding box center [520, 146] width 281 height 22
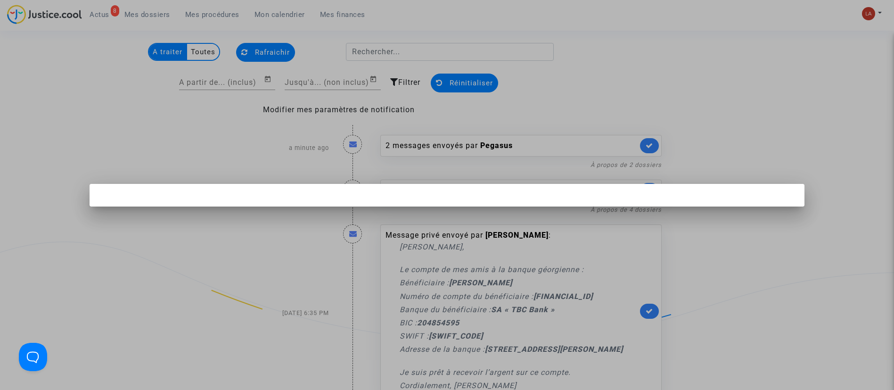
scroll to position [0, 0]
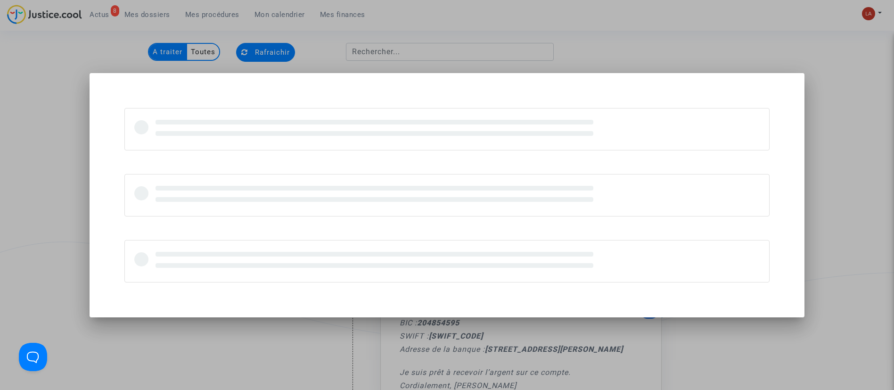
click at [872, 138] on div at bounding box center [447, 195] width 894 height 390
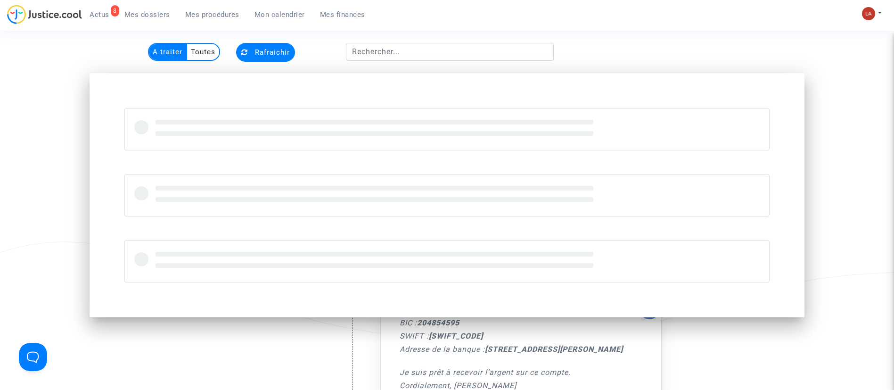
scroll to position [43, 0]
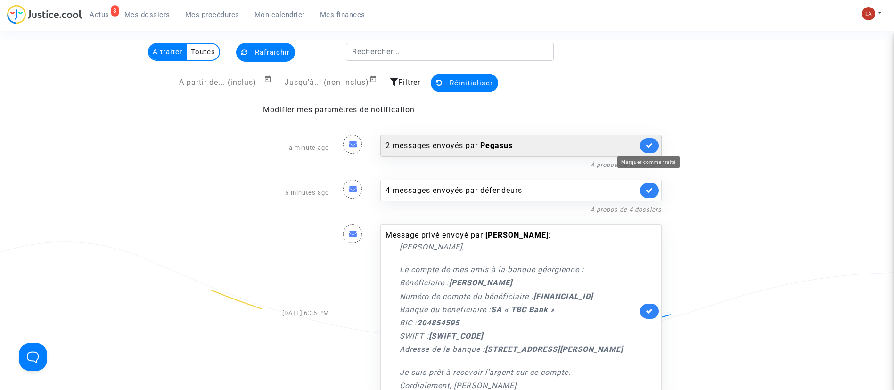
click at [651, 145] on icon at bounding box center [650, 145] width 8 height 7
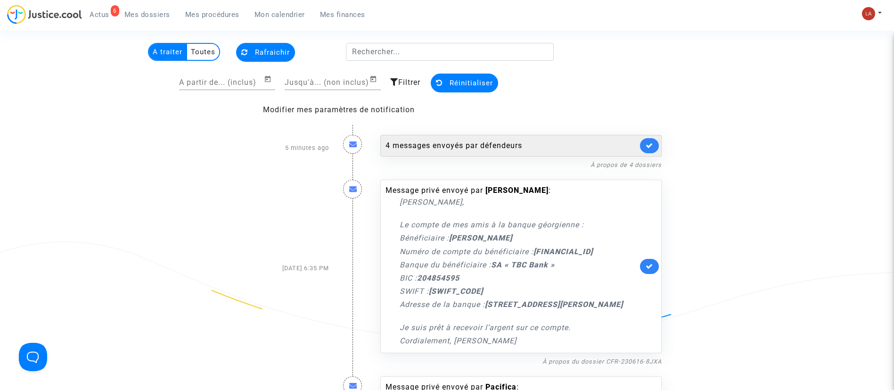
click at [588, 142] on div "4 messages envoyés par défendeurs" at bounding box center [512, 145] width 252 height 11
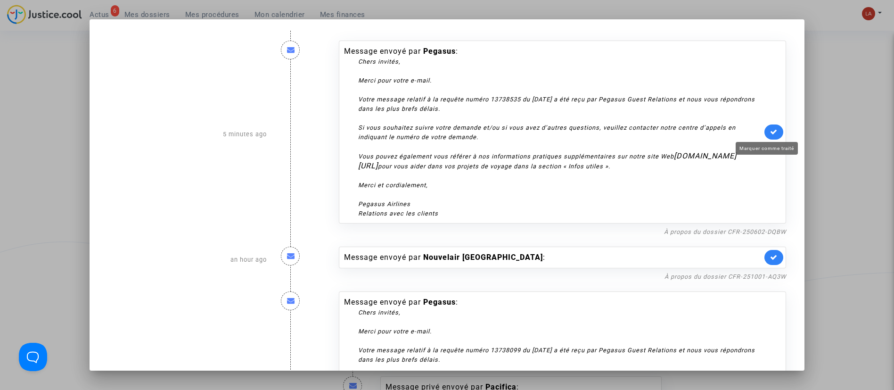
click at [770, 132] on icon at bounding box center [774, 131] width 8 height 7
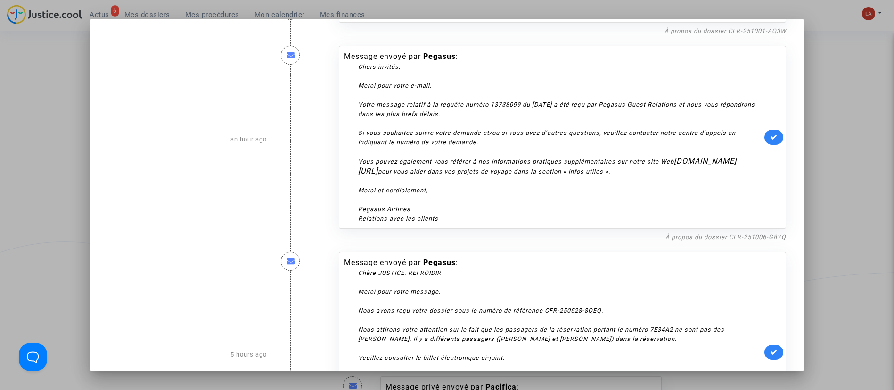
scroll to position [283, 0]
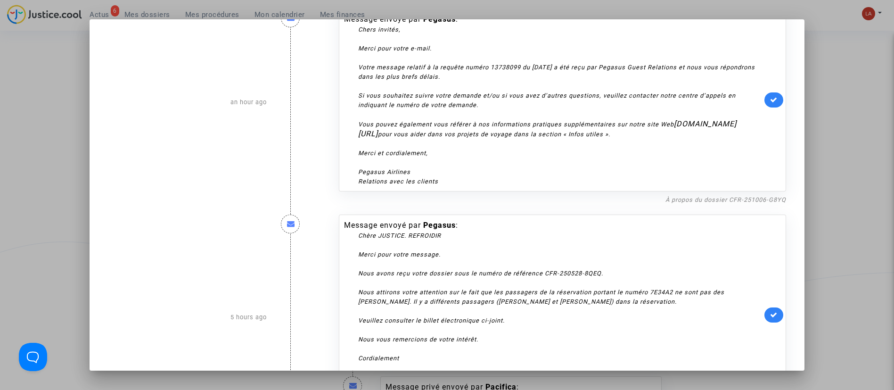
click at [770, 97] on icon at bounding box center [774, 99] width 8 height 7
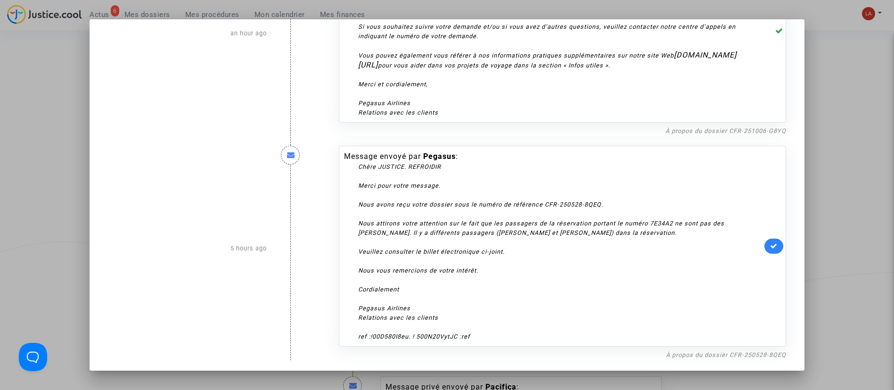
click at [770, 240] on link at bounding box center [773, 245] width 19 height 15
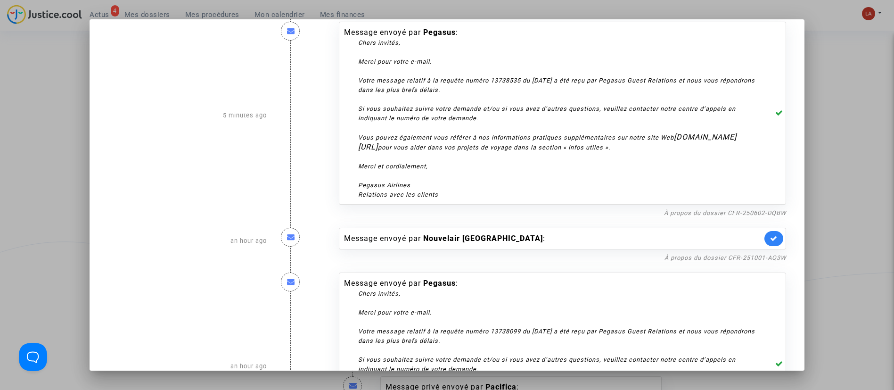
scroll to position [0, 0]
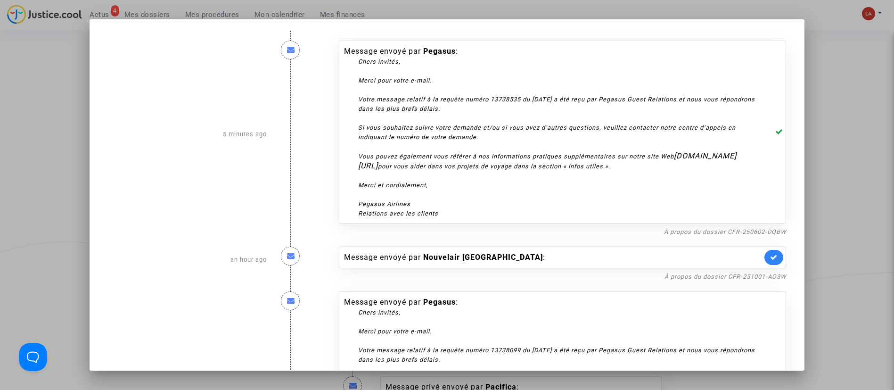
click at [720, 271] on nf-filterlink "À propos du dossier CFR-251001-AQ3W" at bounding box center [726, 275] width 122 height 9
click at [720, 274] on link "À propos du dossier CFR-251001-AQ3W" at bounding box center [726, 276] width 122 height 7
click at [770, 257] on icon at bounding box center [774, 257] width 8 height 7
click at [826, 229] on div at bounding box center [447, 195] width 894 height 390
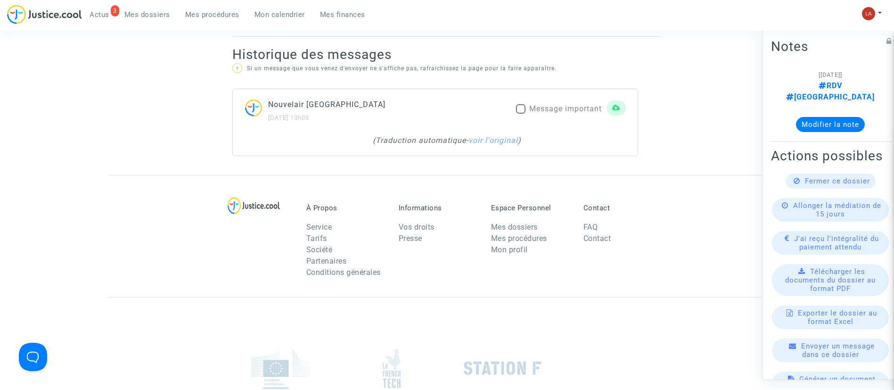
scroll to position [636, 0]
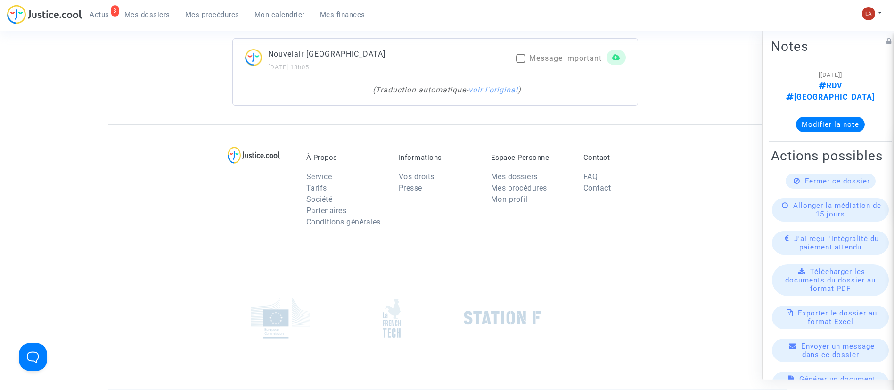
click at [514, 95] on div "( Traduction automatique - voir l'original )" at bounding box center [447, 89] width 348 height 11
click at [511, 87] on link "voir l'original" at bounding box center [492, 89] width 49 height 9
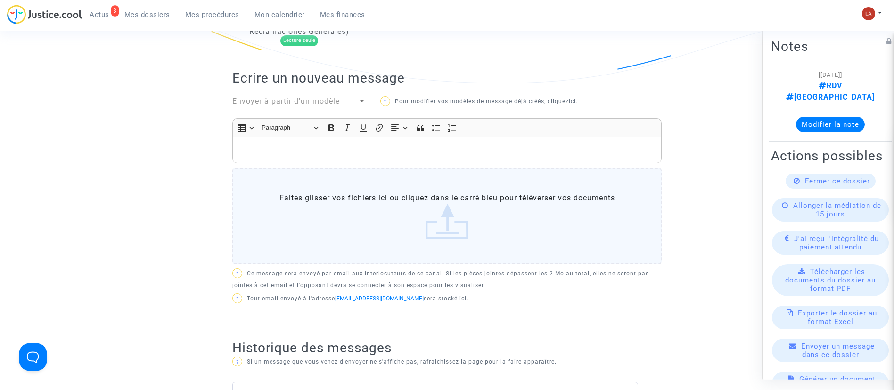
scroll to position [141, 0]
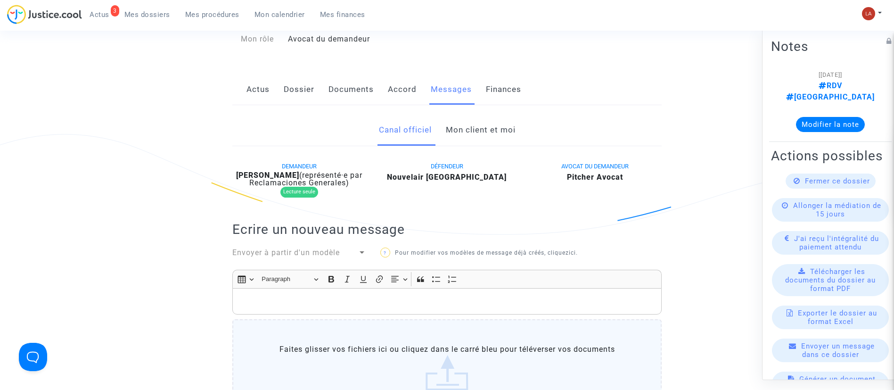
click at [293, 266] on div "DEMANDEUR [PERSON_NAME] (représenté·e par Reclamaciones Generales) Lecture seul…" at bounding box center [446, 320] width 429 height 321
click at [299, 261] on div "DEMANDEUR [PERSON_NAME] (représenté·e par Reclamaciones Generales) Lecture seul…" at bounding box center [446, 320] width 429 height 321
click at [305, 254] on span "Envoyer à partir d'un modèle" at bounding box center [285, 252] width 107 height 9
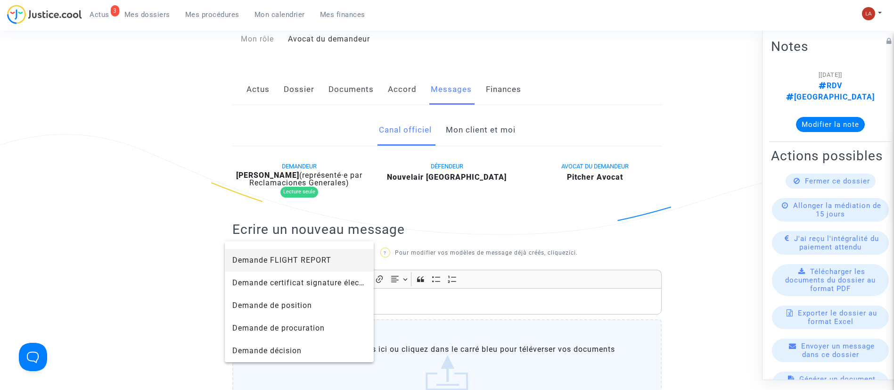
scroll to position [424, 0]
click at [307, 299] on span "Dossier MONTREAL" at bounding box center [299, 303] width 134 height 23
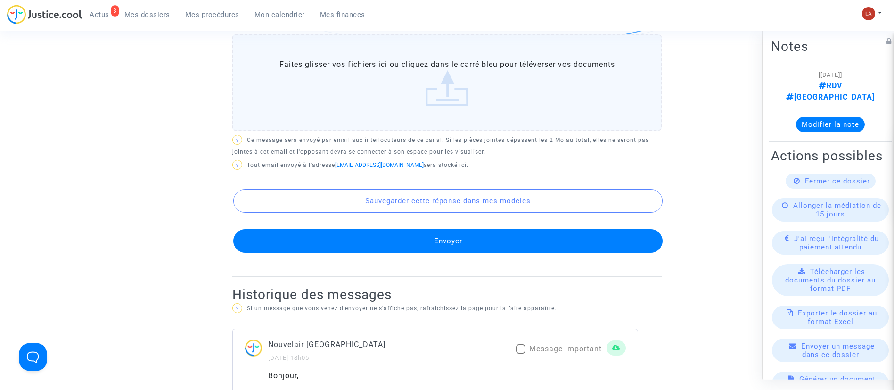
scroll to position [919, 0]
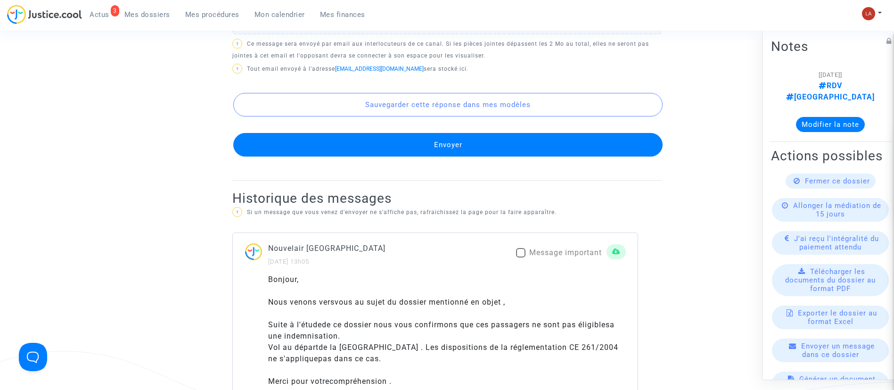
click at [483, 156] on button "Envoyer" at bounding box center [447, 145] width 429 height 24
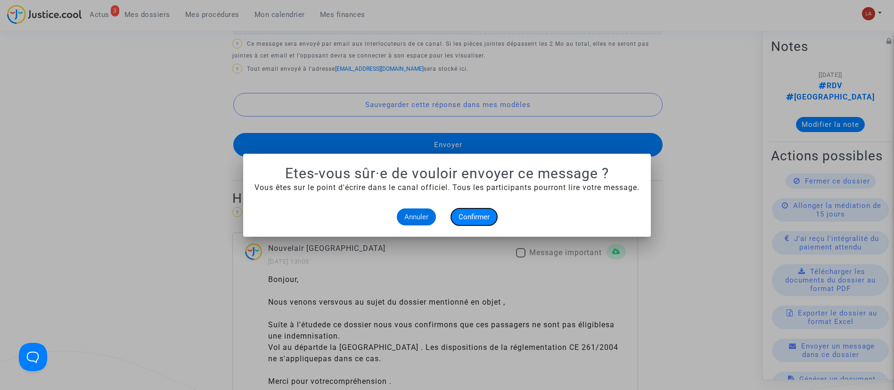
click at [479, 219] on span "Confirmer" at bounding box center [474, 217] width 31 height 8
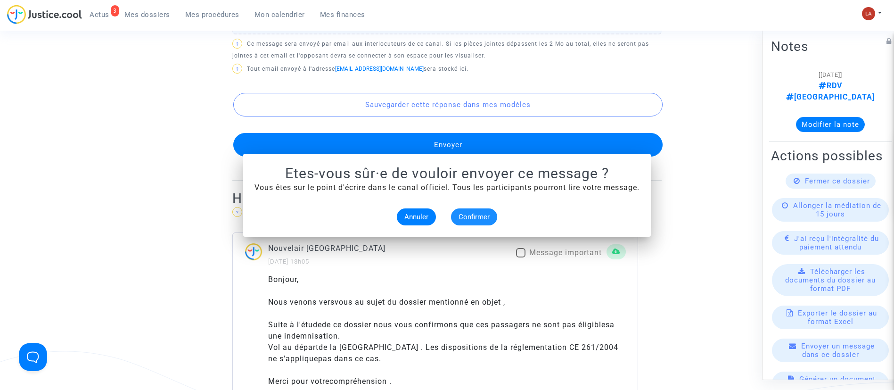
scroll to position [919, 0]
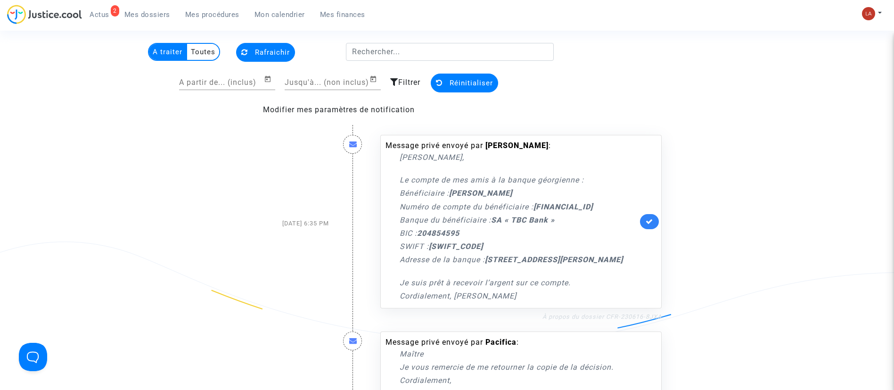
click at [595, 320] on link "À propos du dossier CFR-230616-8JXA" at bounding box center [601, 316] width 119 height 7
click at [131, 17] on span "Mes dossiers" at bounding box center [147, 14] width 46 height 8
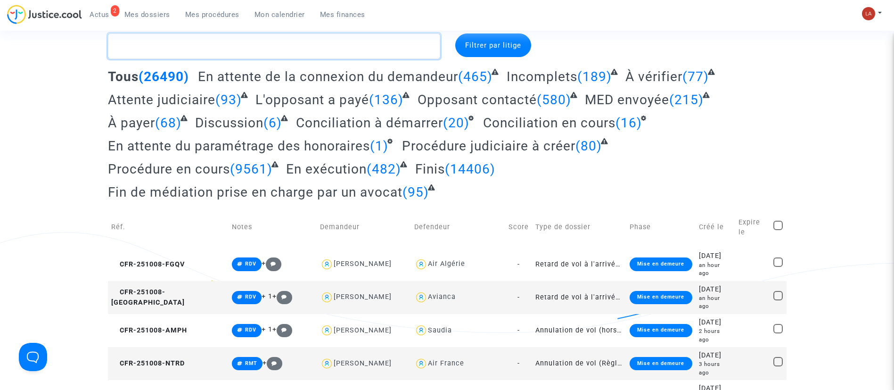
click at [138, 44] on textarea at bounding box center [274, 45] width 332 height 25
paste textarea "CRUBILIER"
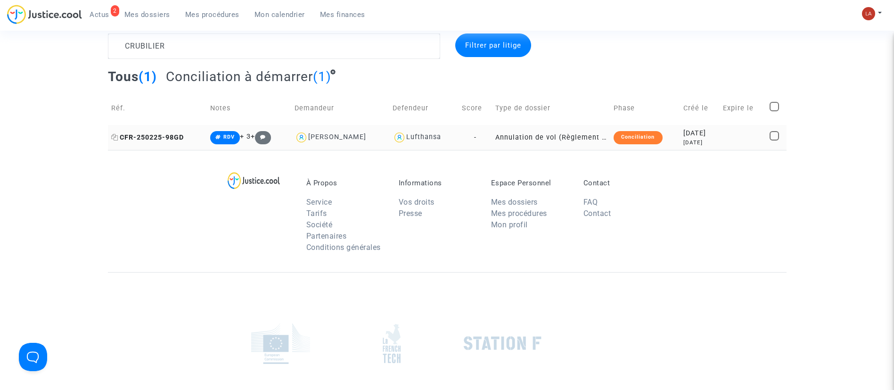
click at [146, 134] on span "CFR-250225-98GD" at bounding box center [147, 137] width 73 height 8
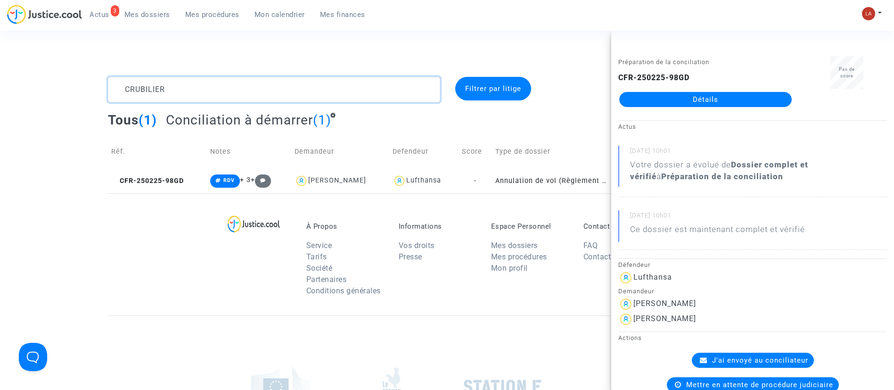
click at [347, 88] on textarea at bounding box center [274, 89] width 332 height 25
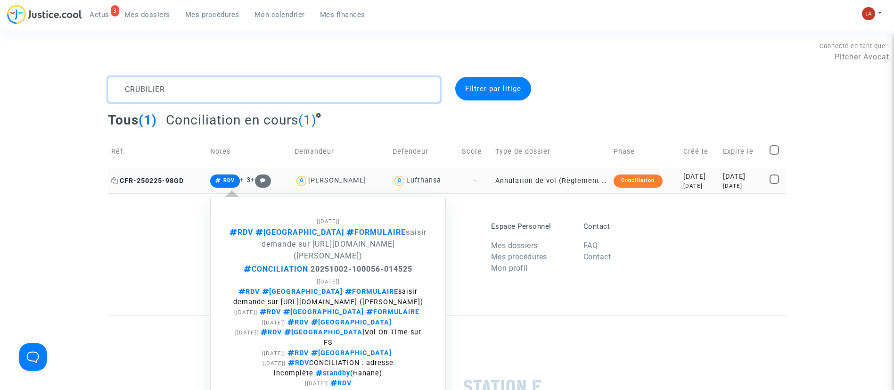
type textarea "CRUBILIER"
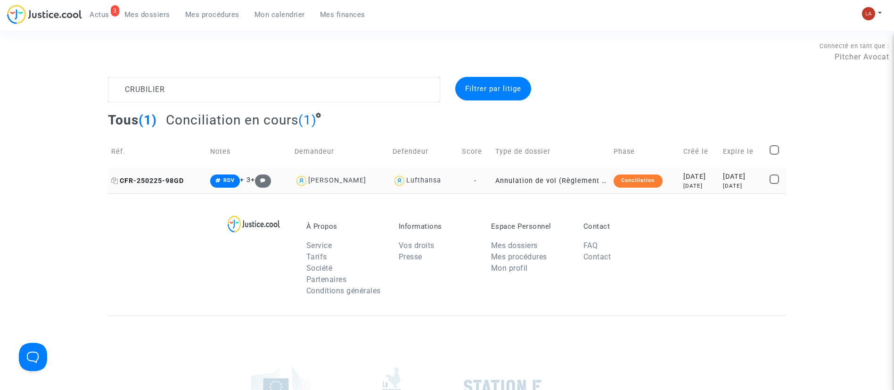
click at [136, 177] on span "CFR-250225-98GD" at bounding box center [147, 181] width 73 height 8
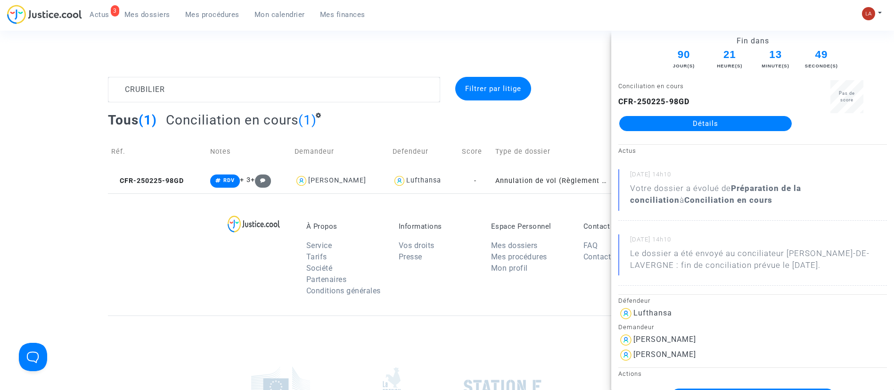
drag, startPoint x: 874, startPoint y: 4, endPoint x: 878, endPoint y: 15, distance: 11.3
click at [874, 5] on div "3 Actus Mes dossiers Mes procédures Mon calendrier Mes finances Mon profil Chan…" at bounding box center [447, 18] width 894 height 26
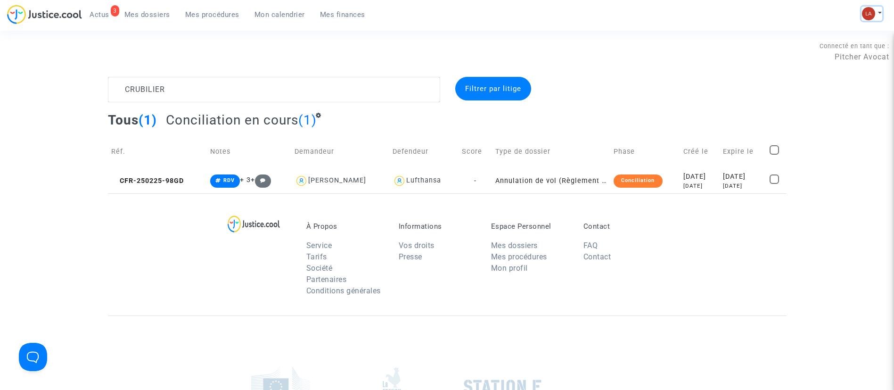
click at [878, 15] on button at bounding box center [872, 14] width 21 height 14
click at [814, 51] on link "Changer de compte" at bounding box center [834, 48] width 95 height 15
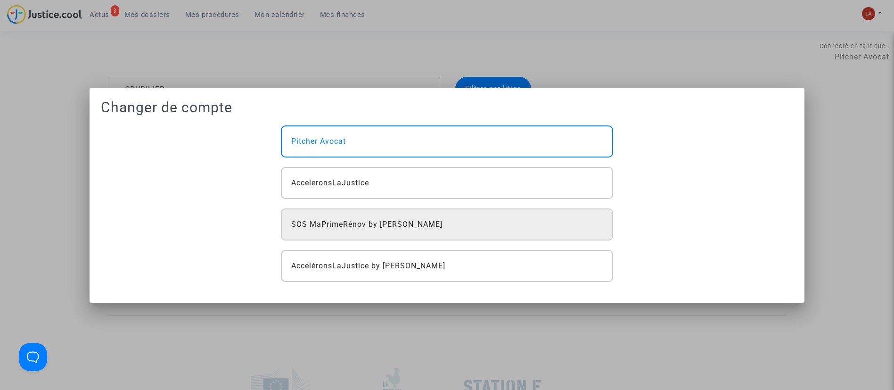
click at [365, 224] on span "SOS MaPrimeRénov by [PERSON_NAME]" at bounding box center [366, 224] width 151 height 11
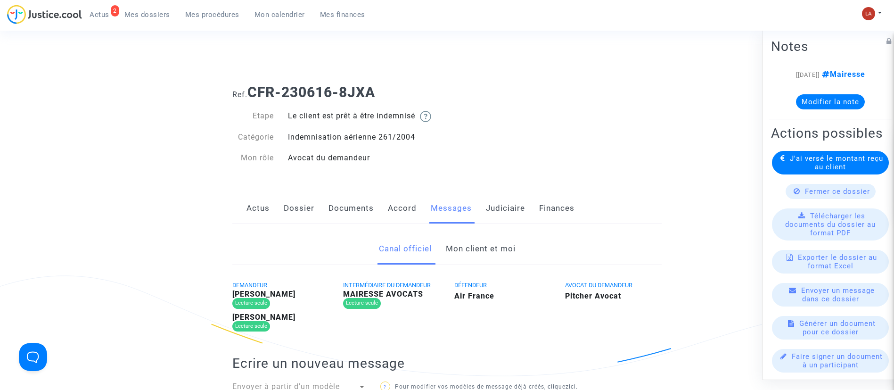
click at [457, 239] on link "Mon client et moi" at bounding box center [481, 248] width 70 height 31
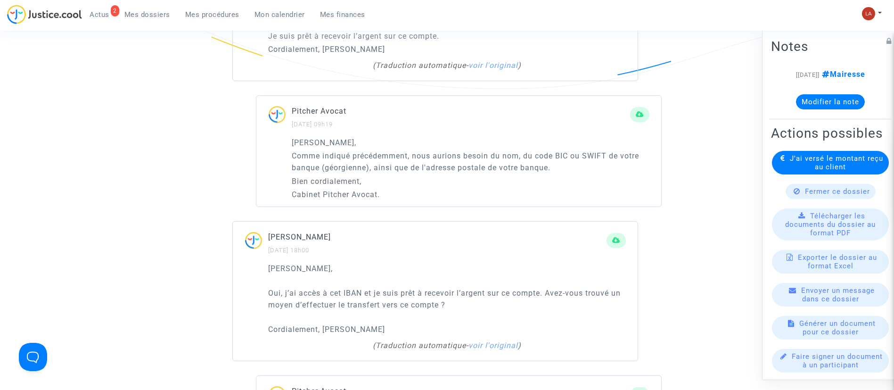
scroll to position [848, 0]
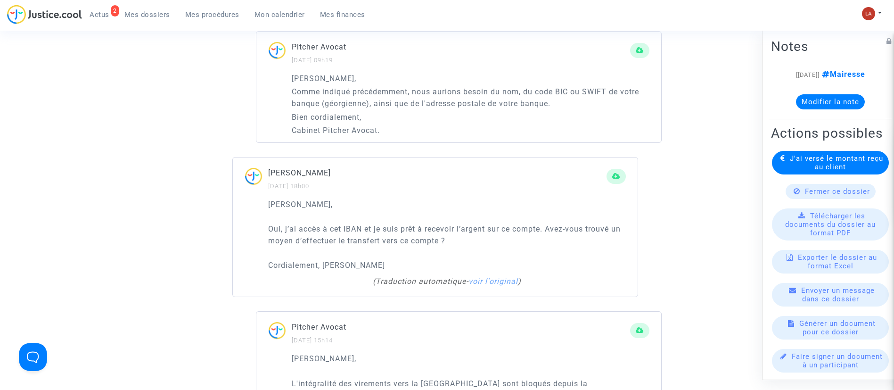
click at [335, 201] on p "[PERSON_NAME]," at bounding box center [447, 204] width 358 height 12
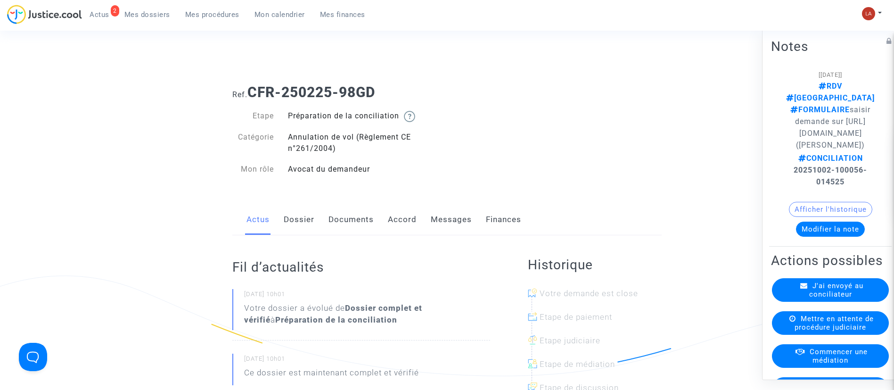
click at [338, 215] on link "Documents" at bounding box center [350, 219] width 45 height 31
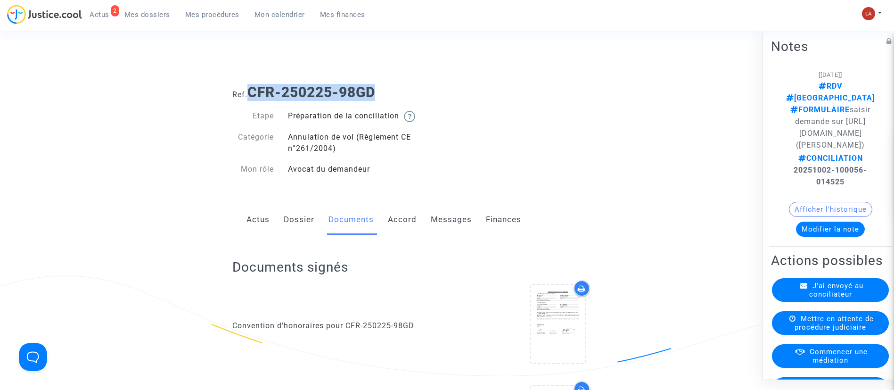
drag, startPoint x: 387, startPoint y: 94, endPoint x: 252, endPoint y: 92, distance: 135.7
click at [252, 92] on h1 "Ref. CFR-250225-98GD" at bounding box center [446, 92] width 429 height 17
copy b "CFR-250225-98GD"
click at [440, 208] on link "Messages" at bounding box center [451, 219] width 41 height 31
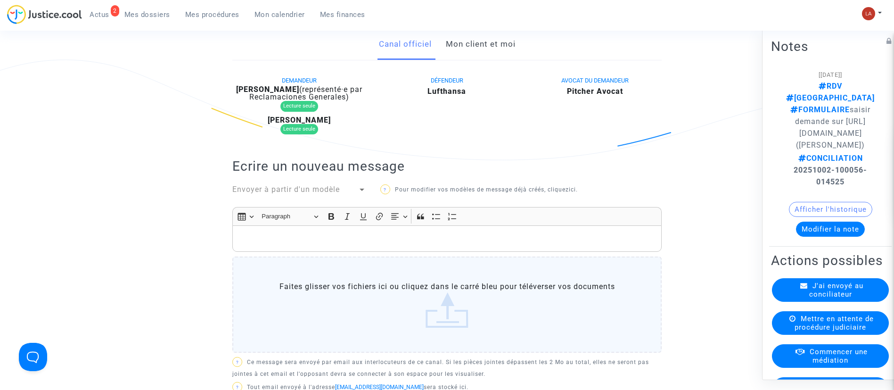
scroll to position [141, 0]
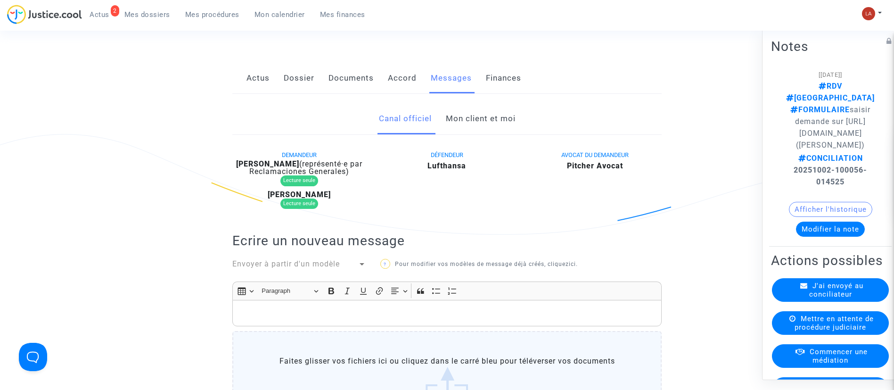
click at [236, 165] on b "Camille Crubilier" at bounding box center [267, 163] width 63 height 9
drag, startPoint x: 819, startPoint y: 176, endPoint x: 790, endPoint y: 165, distance: 30.6
click at [790, 165] on p "CONCILIATION 20251002-100056-014525" at bounding box center [830, 169] width 90 height 35
click at [787, 165] on p "CONCILIATION 20251002-100056-014525" at bounding box center [830, 169] width 90 height 35
drag, startPoint x: 810, startPoint y: 170, endPoint x: 846, endPoint y: 181, distance: 37.7
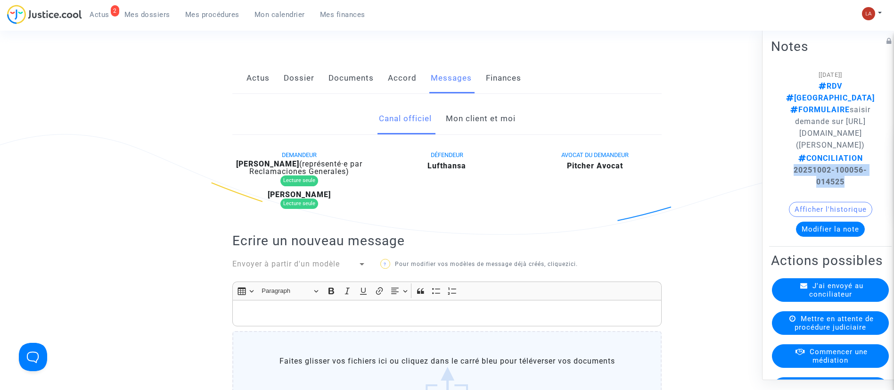
click at [846, 181] on p "CONCILIATION 20251002-100056-014525" at bounding box center [830, 169] width 90 height 35
copy strong "20251002-100056-014525"
click at [492, 149] on div "DÉFENDEUR Lufthansa" at bounding box center [447, 181] width 148 height 65
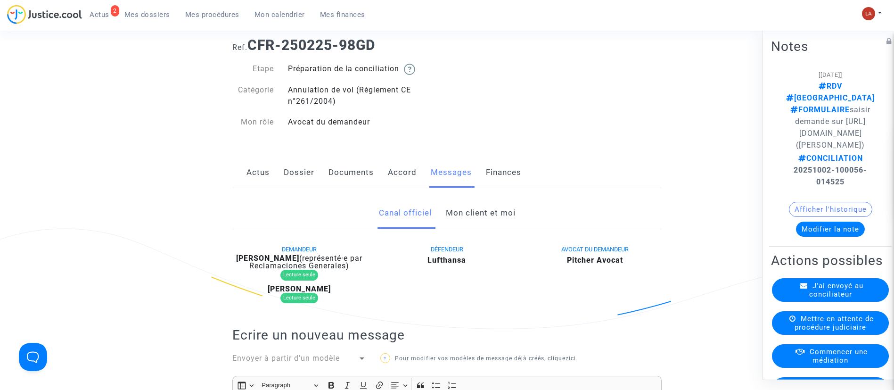
scroll to position [0, 0]
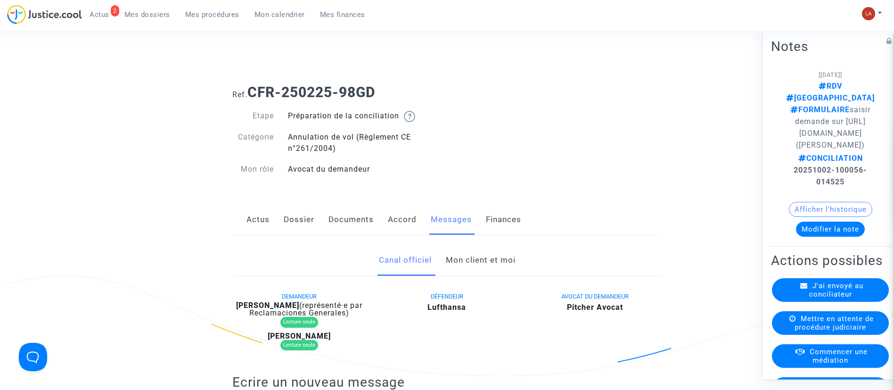
click at [382, 105] on div "Etape Préparation de la conciliation Catégorie Annulation de vol (Règlement CE …" at bounding box center [336, 143] width 222 height 84
click at [388, 87] on h1 "Ref. CFR-250225-98GD" at bounding box center [446, 92] width 429 height 17
drag, startPoint x: 364, startPoint y: 89, endPoint x: 253, endPoint y: 90, distance: 111.2
click at [253, 90] on b "CFR-250225-98GD" at bounding box center [311, 92] width 128 height 16
copy b "CFR-250225-98GD"
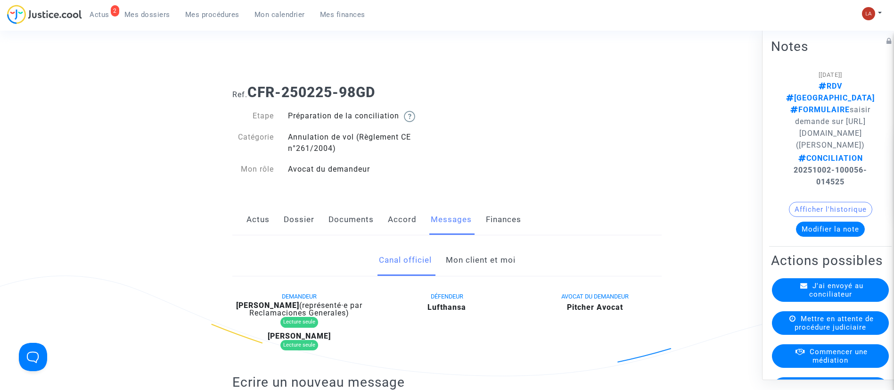
click at [827, 298] on span "J'ai envoyé au conciliateur" at bounding box center [836, 289] width 54 height 17
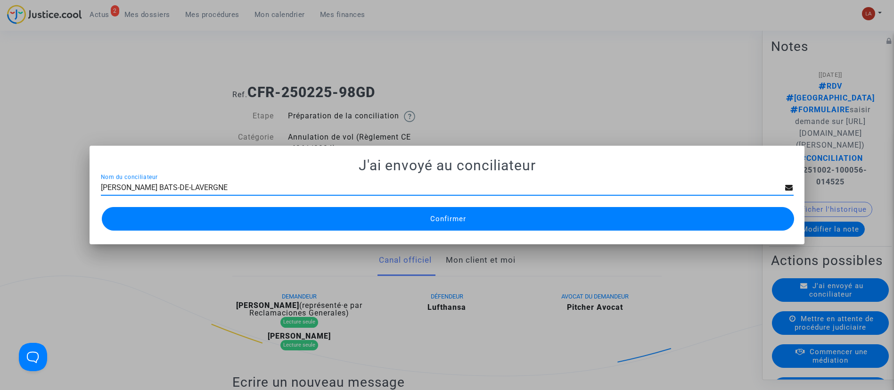
type input "Béatrice BATS-DE-LAVERGNE"
click at [453, 217] on span "Confirmer" at bounding box center [448, 218] width 36 height 8
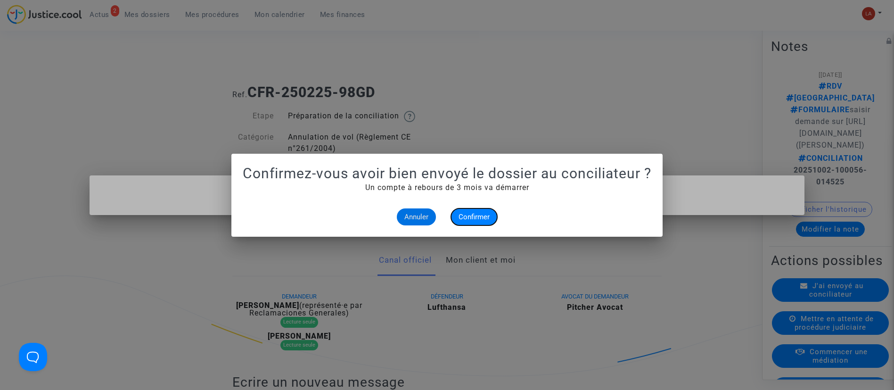
click at [470, 212] on button "Confirmer" at bounding box center [474, 216] width 46 height 17
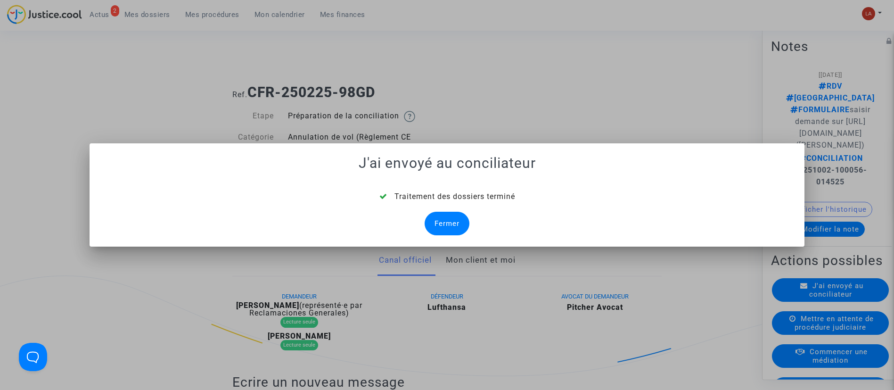
click at [456, 225] on div "Fermer" at bounding box center [447, 224] width 45 height 24
